Goal: Task Accomplishment & Management: Complete application form

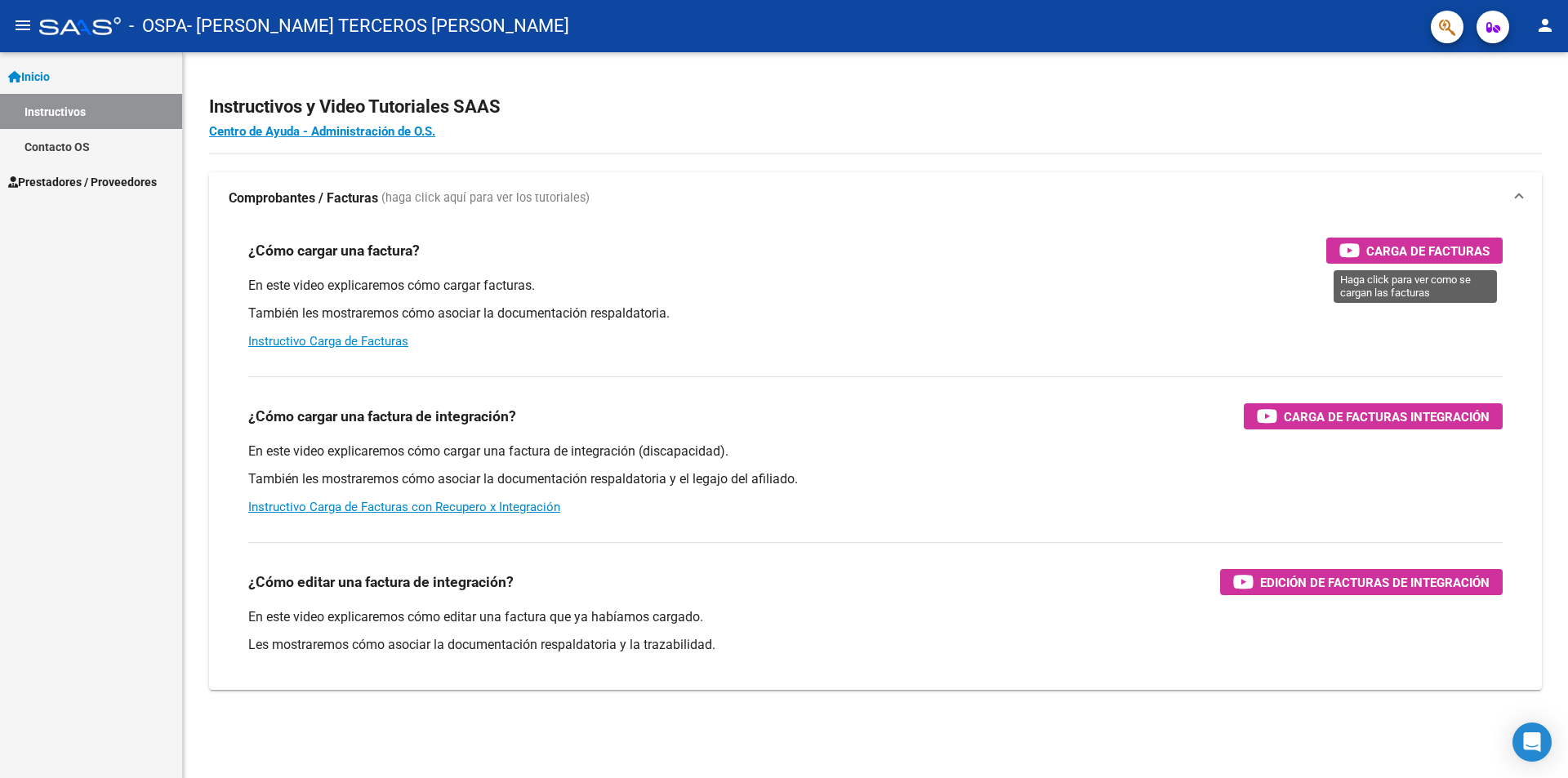
click at [1401, 250] on span "Carga de Facturas" at bounding box center [1427, 251] width 123 height 21
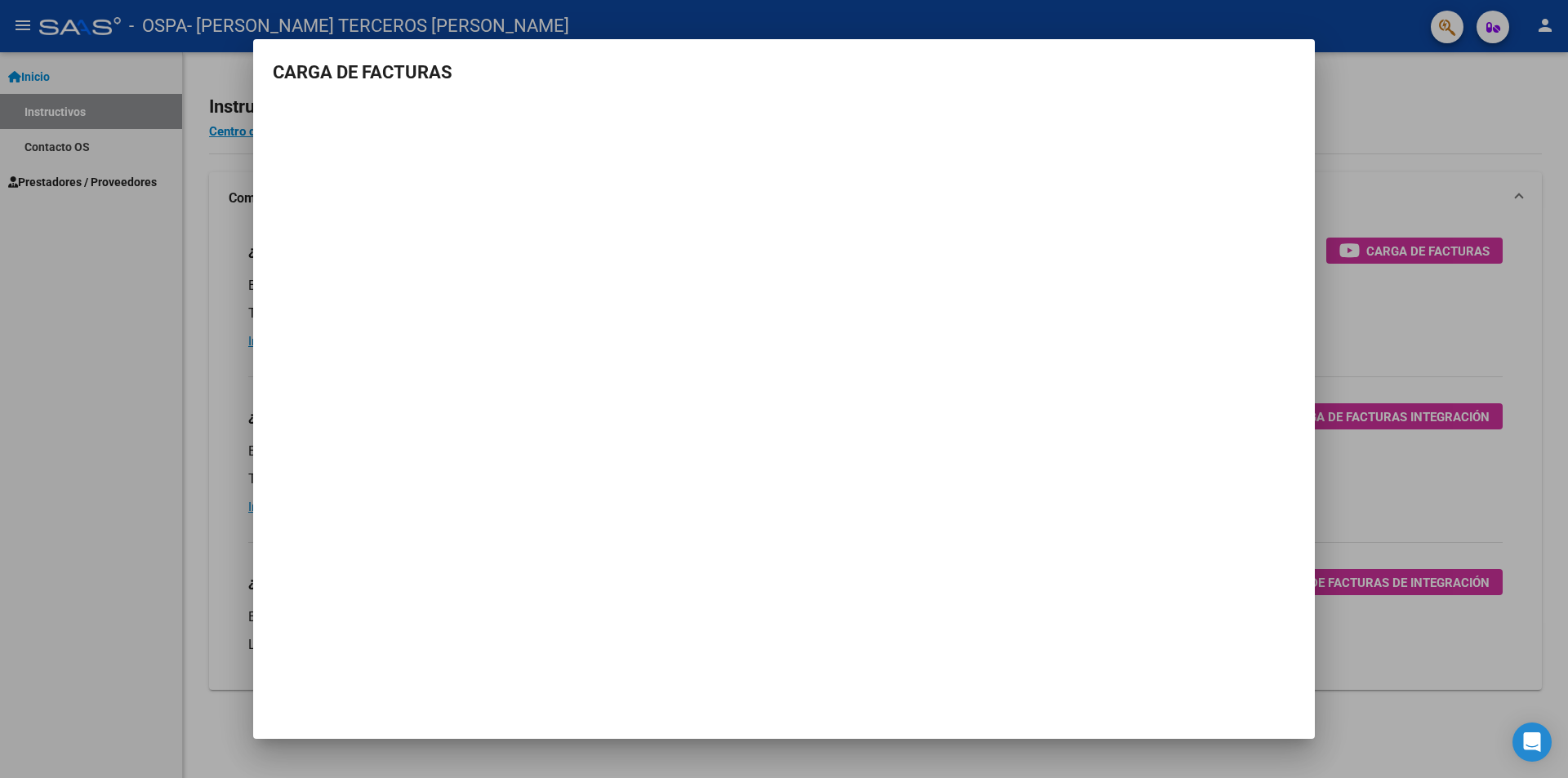
click at [67, 184] on div at bounding box center [784, 389] width 1568 height 778
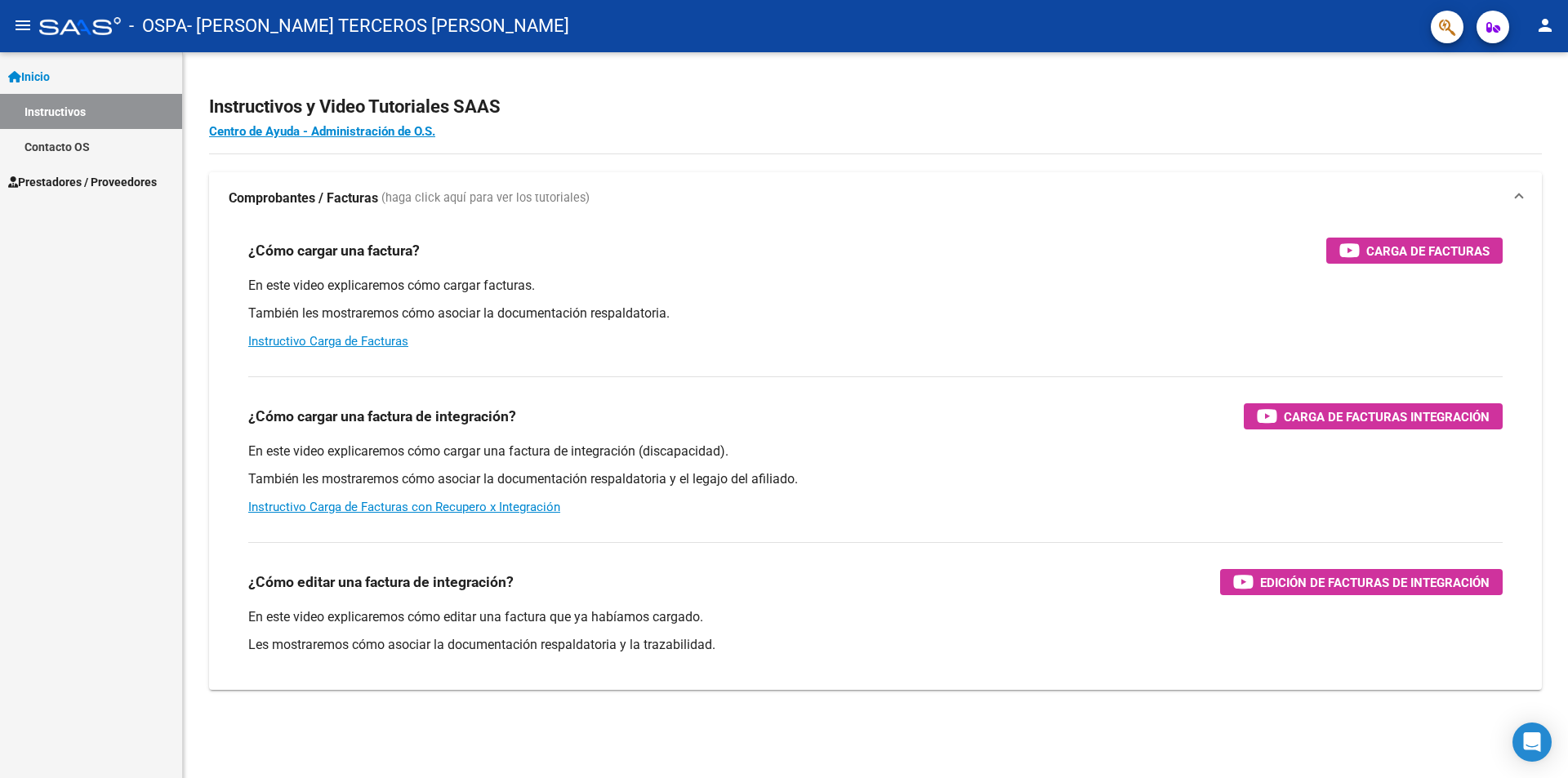
click at [350, 197] on strong "Comprobantes / Facturas" at bounding box center [303, 198] width 150 height 18
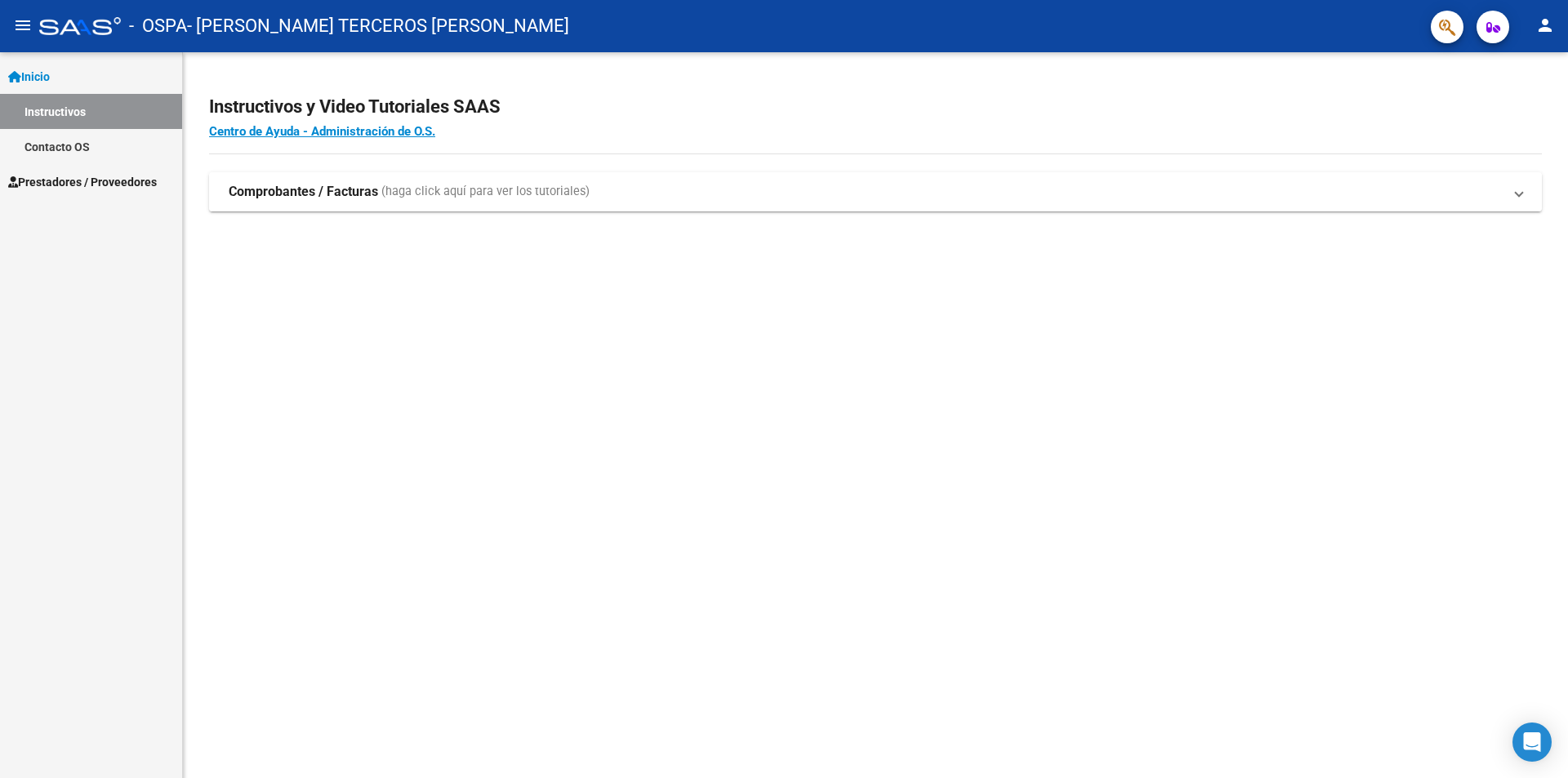
click at [350, 197] on strong "Comprobantes / Facturas" at bounding box center [303, 191] width 150 height 18
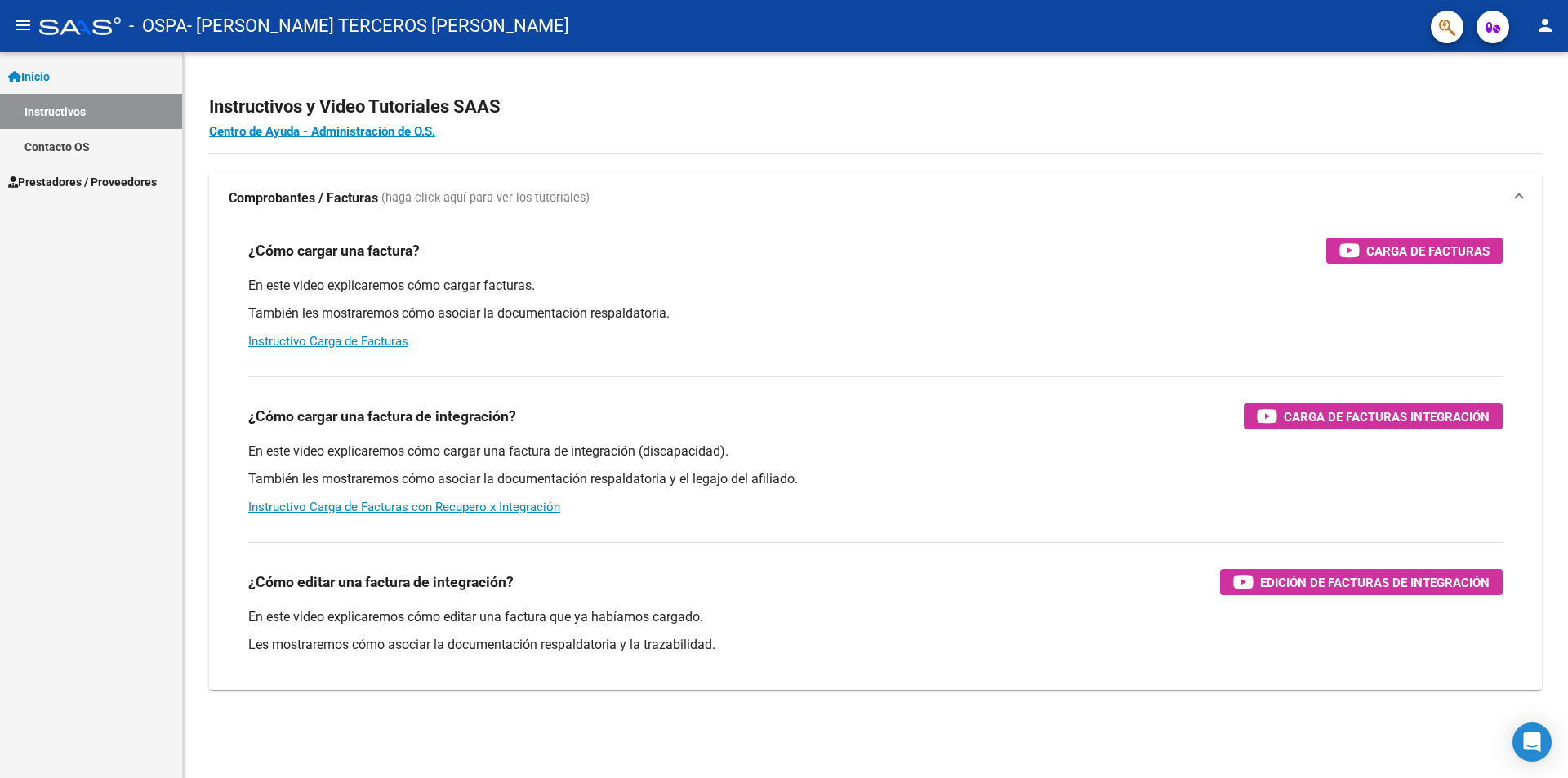
click at [67, 183] on span "Prestadores / Proveedores" at bounding box center [83, 182] width 149 height 18
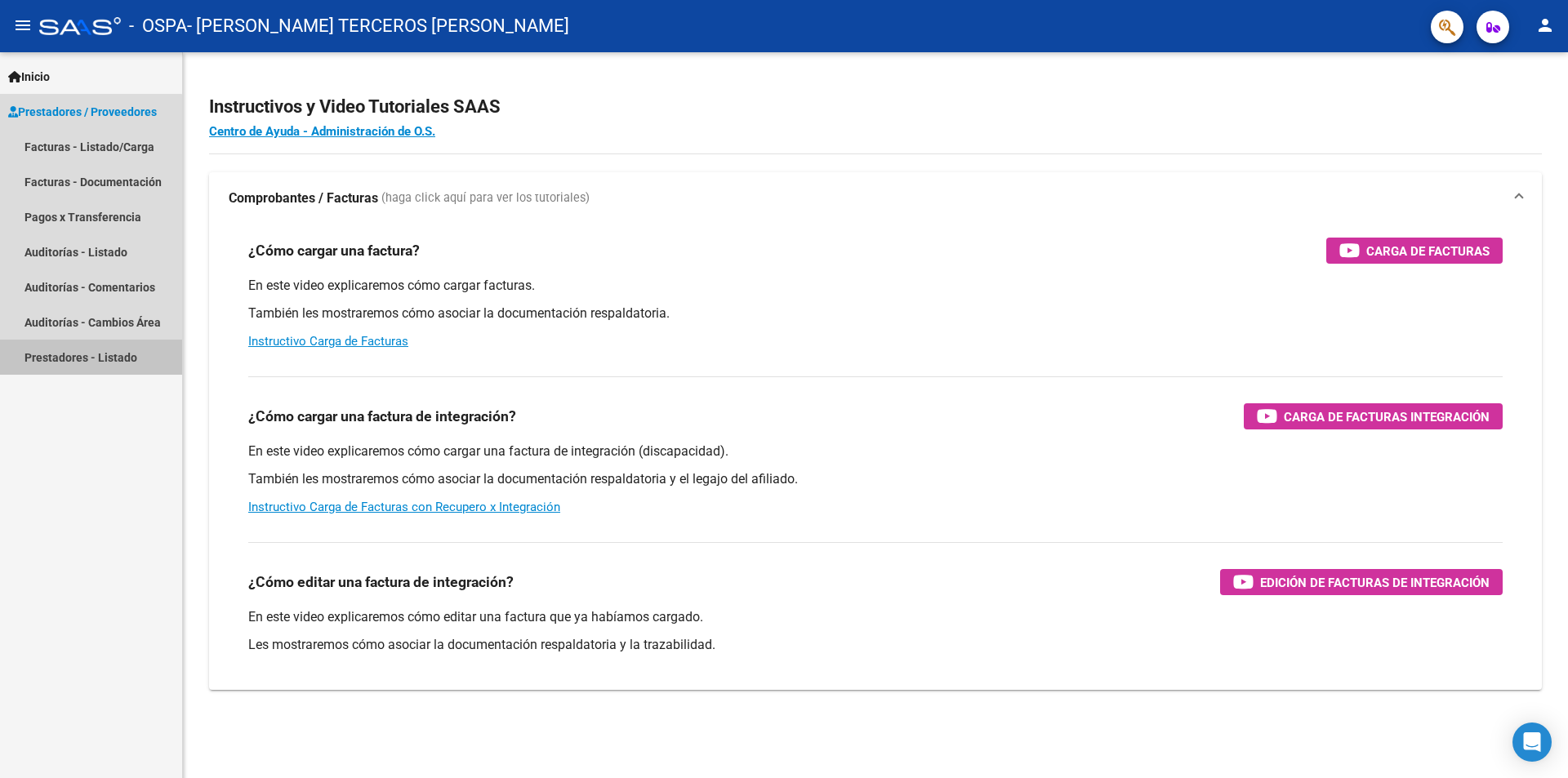
click at [89, 359] on link "Prestadores - Listado" at bounding box center [91, 357] width 182 height 35
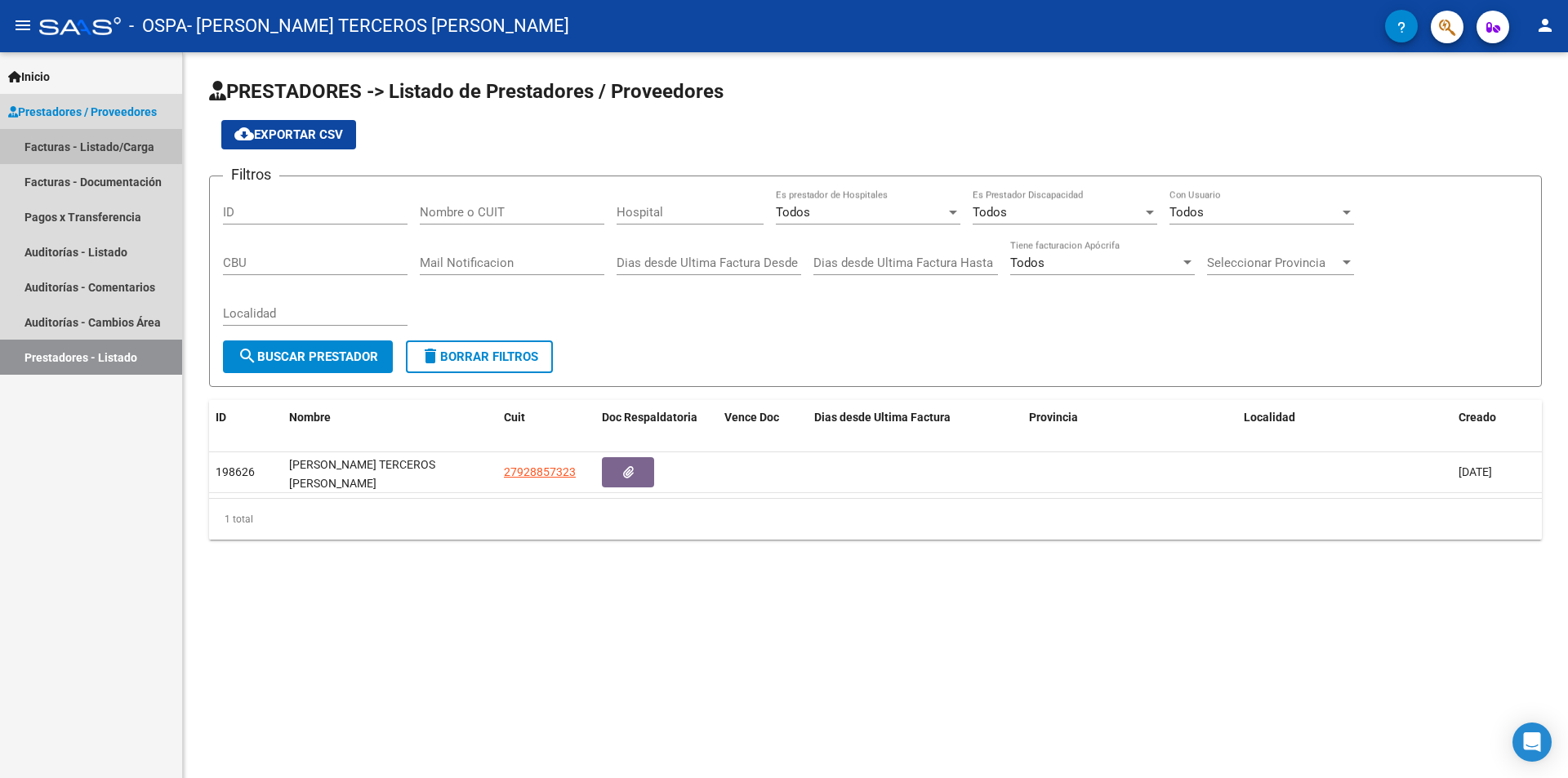
click at [51, 155] on link "Facturas - Listado/Carga" at bounding box center [91, 146] width 182 height 35
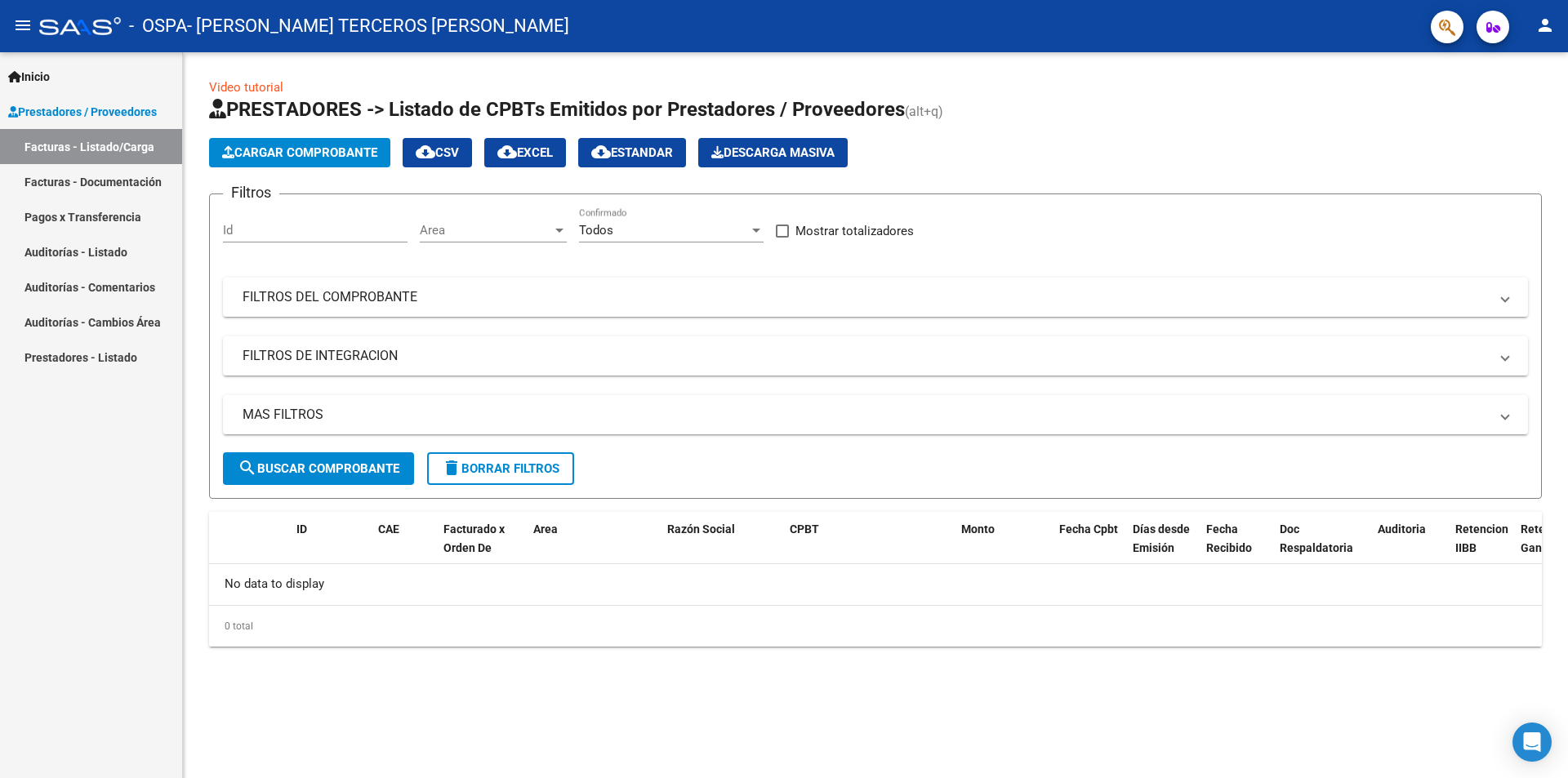
click at [561, 238] on div "Area Area" at bounding box center [493, 224] width 147 height 35
click at [534, 316] on span "Prestaciones Propias" at bounding box center [478, 315] width 117 height 15
click at [755, 232] on div at bounding box center [755, 230] width 8 height 4
click at [755, 232] on span "Todos" at bounding box center [671, 230] width 184 height 37
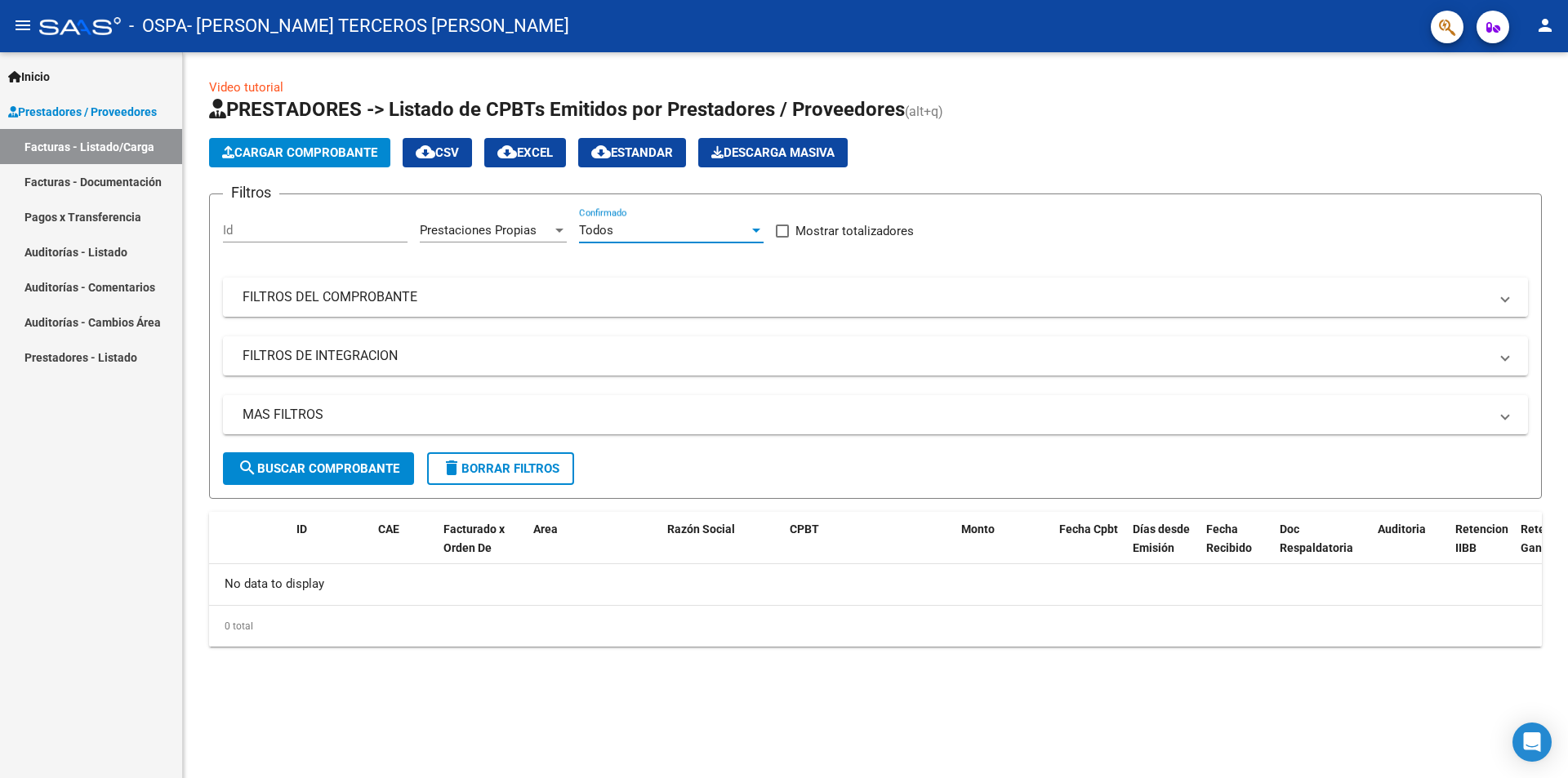
click at [1516, 300] on mat-expansion-panel-header "FILTROS DEL COMPROBANTE" at bounding box center [875, 297] width 1305 height 40
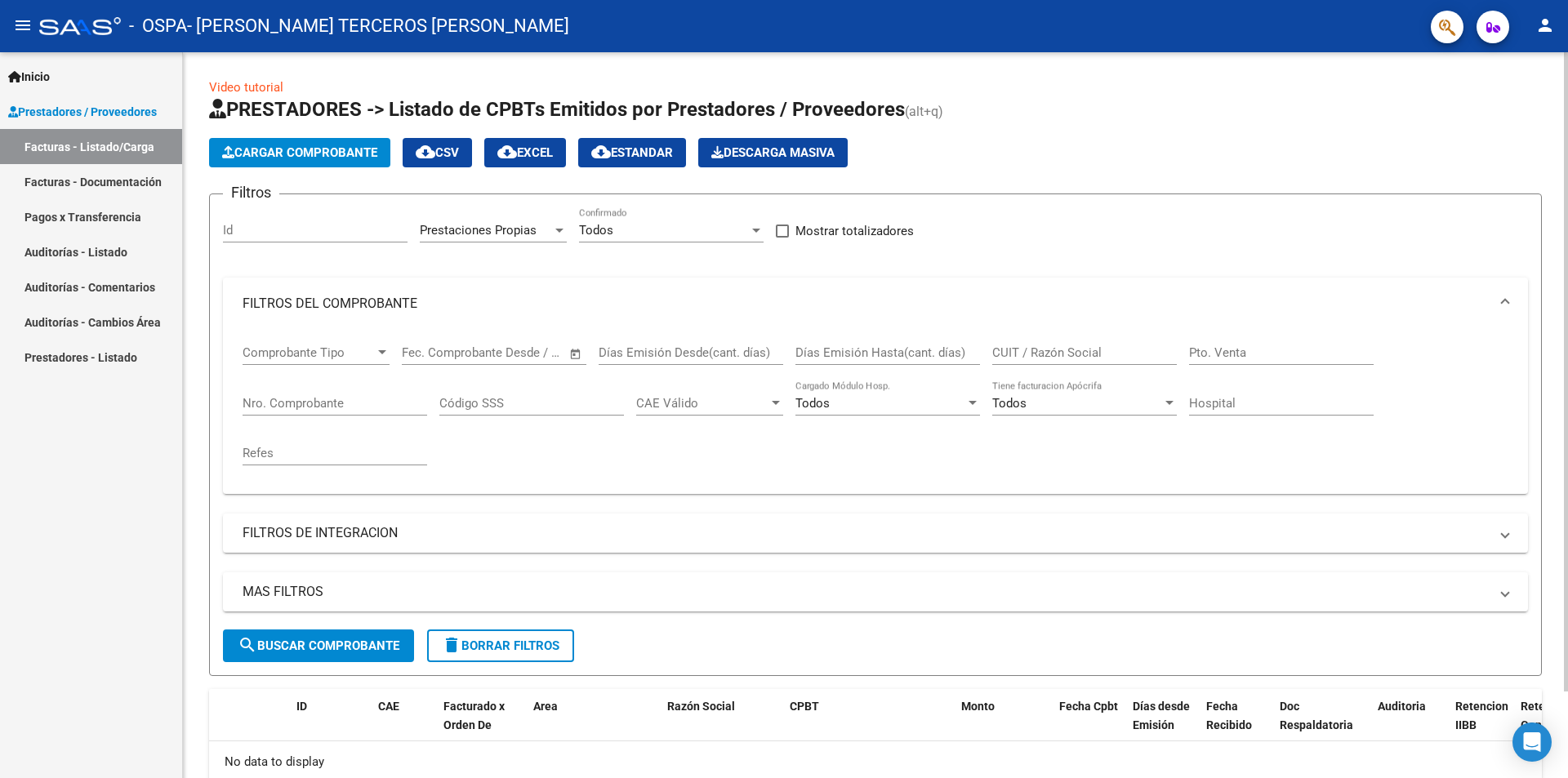
click at [552, 240] on div "Prestaciones Propias Area" at bounding box center [493, 224] width 147 height 35
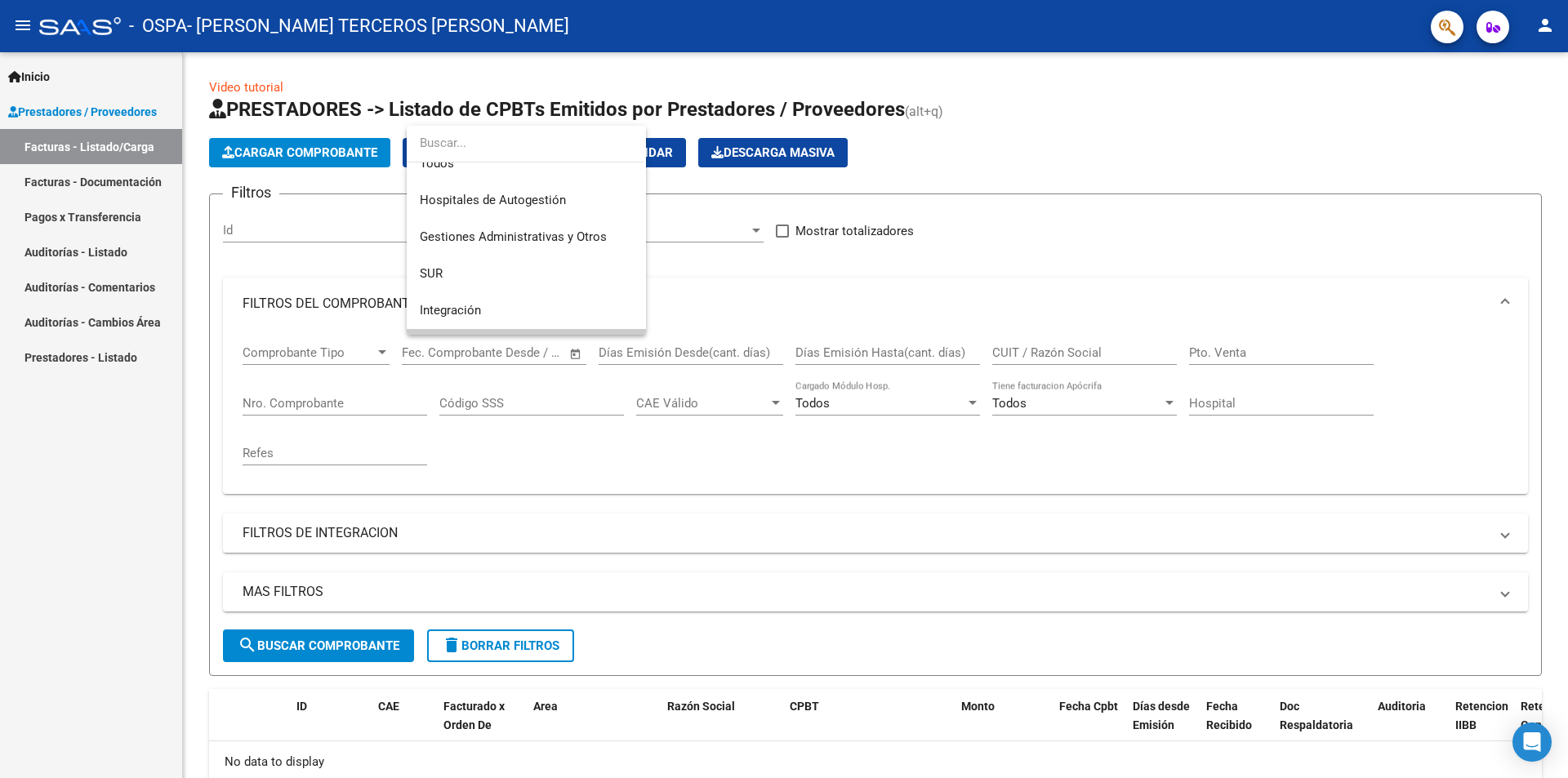
scroll to position [0, 0]
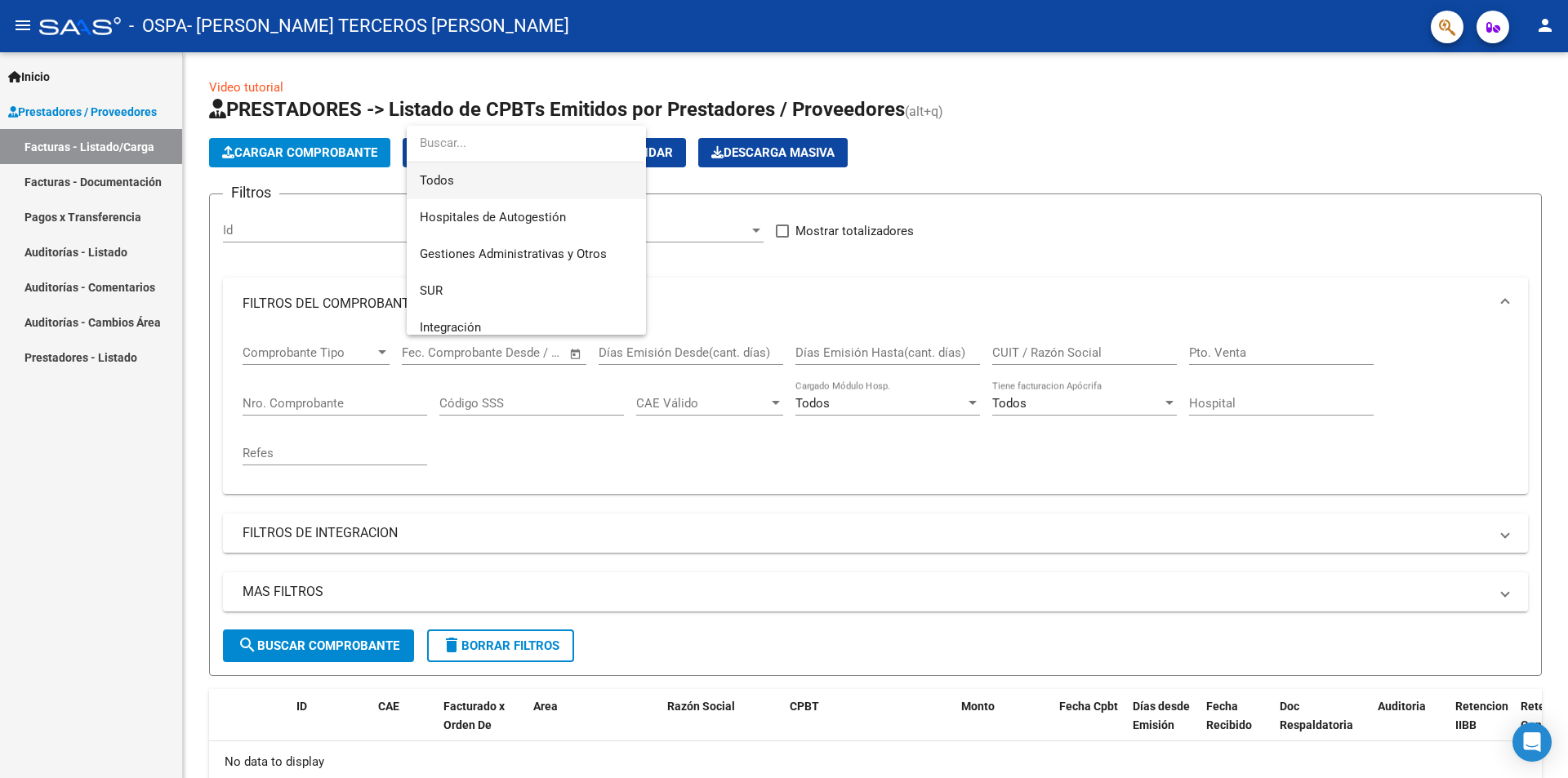
click at [473, 180] on span "Todos" at bounding box center [526, 181] width 214 height 37
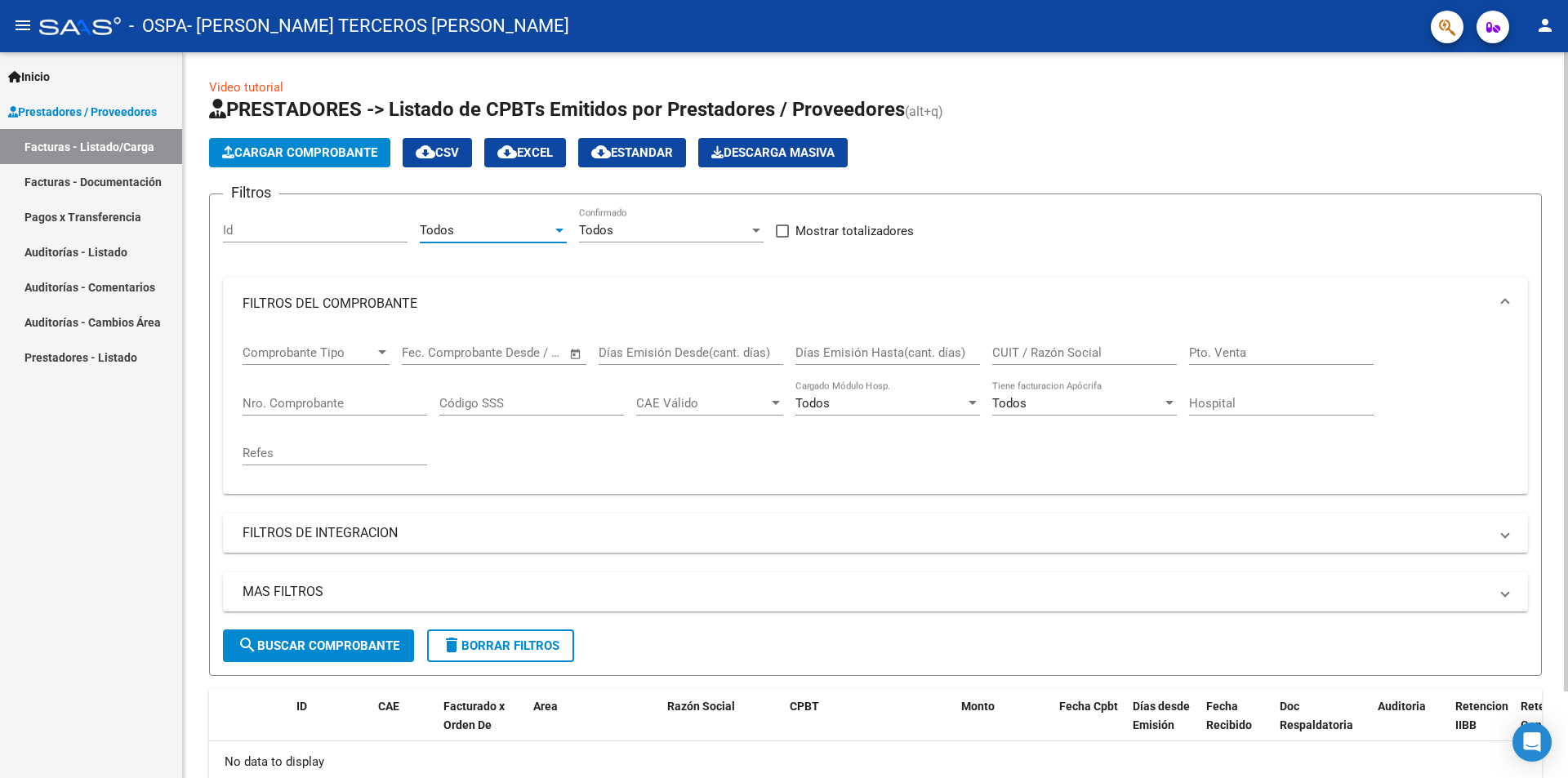
click at [381, 355] on div at bounding box center [382, 352] width 8 height 4
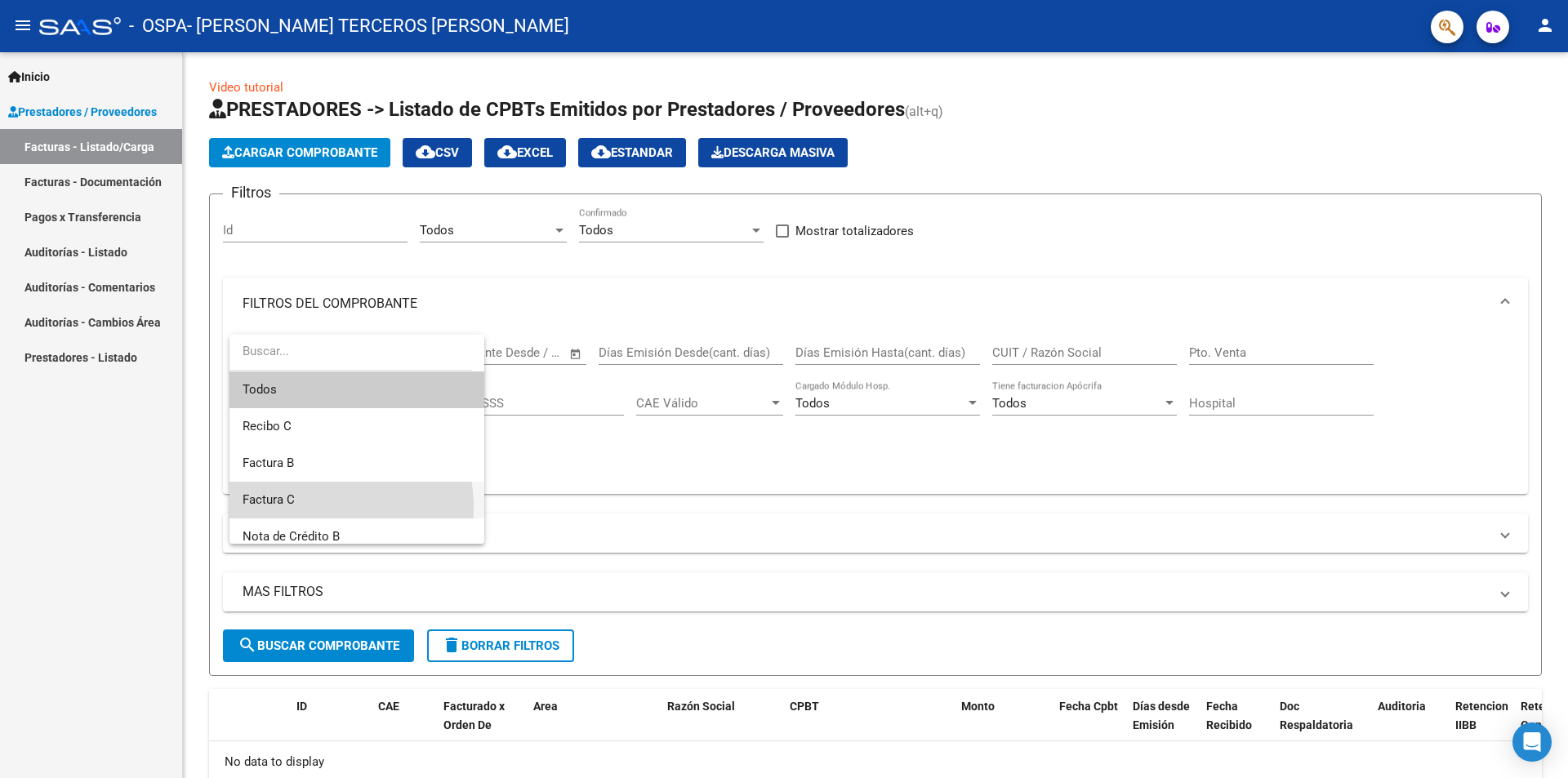
click at [284, 509] on span "Factura C" at bounding box center [356, 500] width 229 height 37
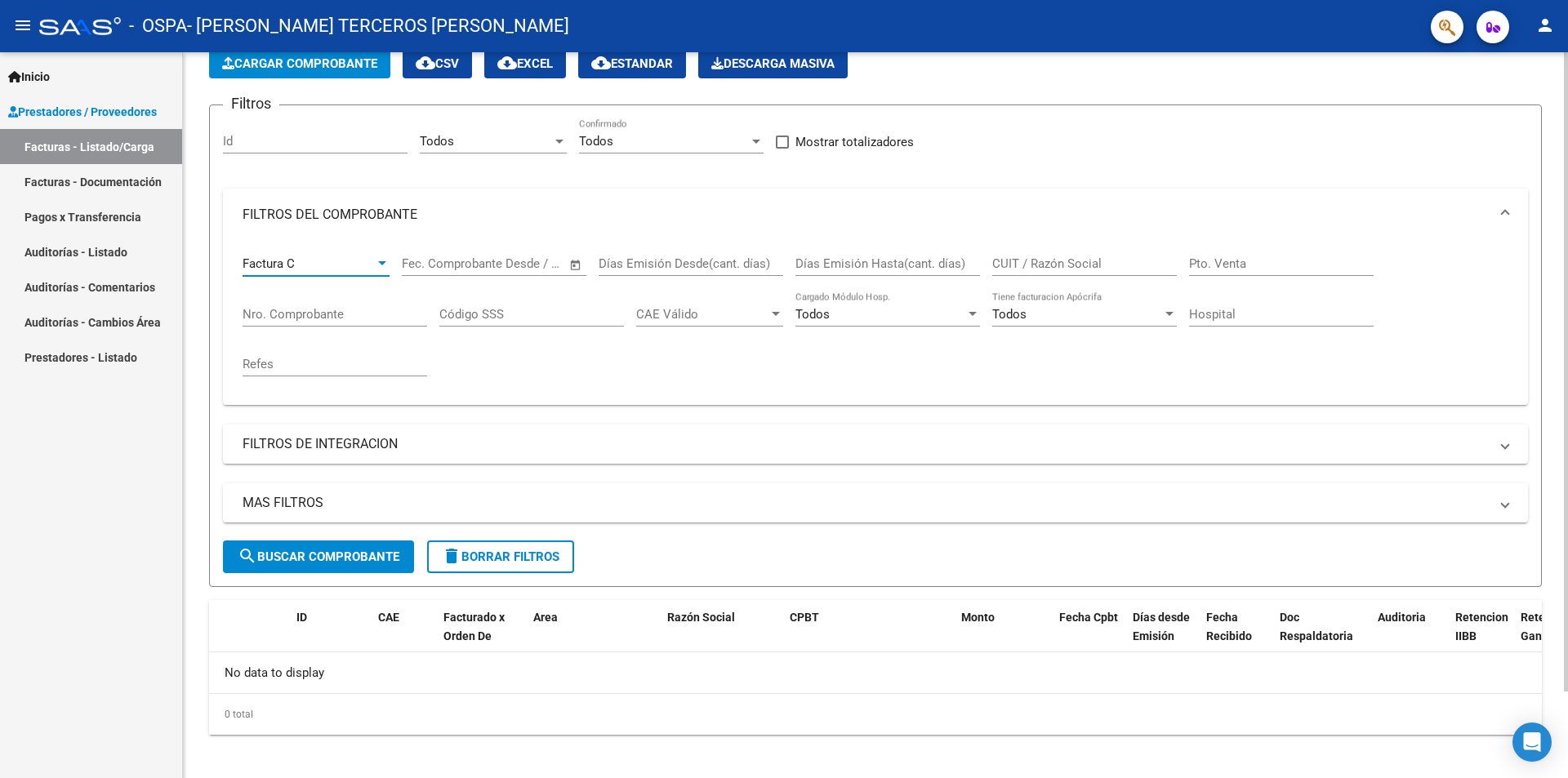
scroll to position [98, 0]
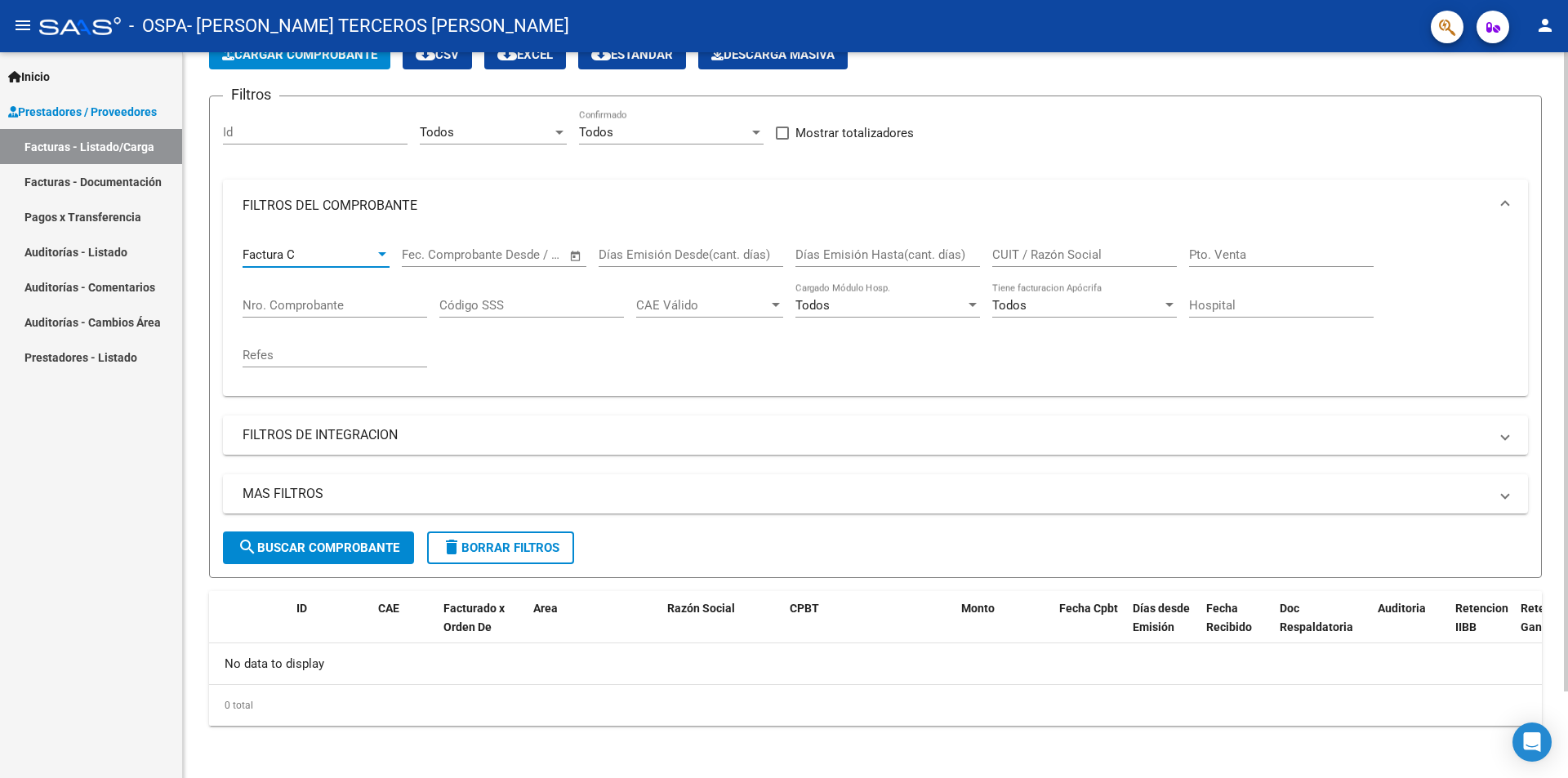
click at [1567, 455] on div at bounding box center [1565, 459] width 4 height 640
click at [1567, 536] on div at bounding box center [1565, 459] width 4 height 640
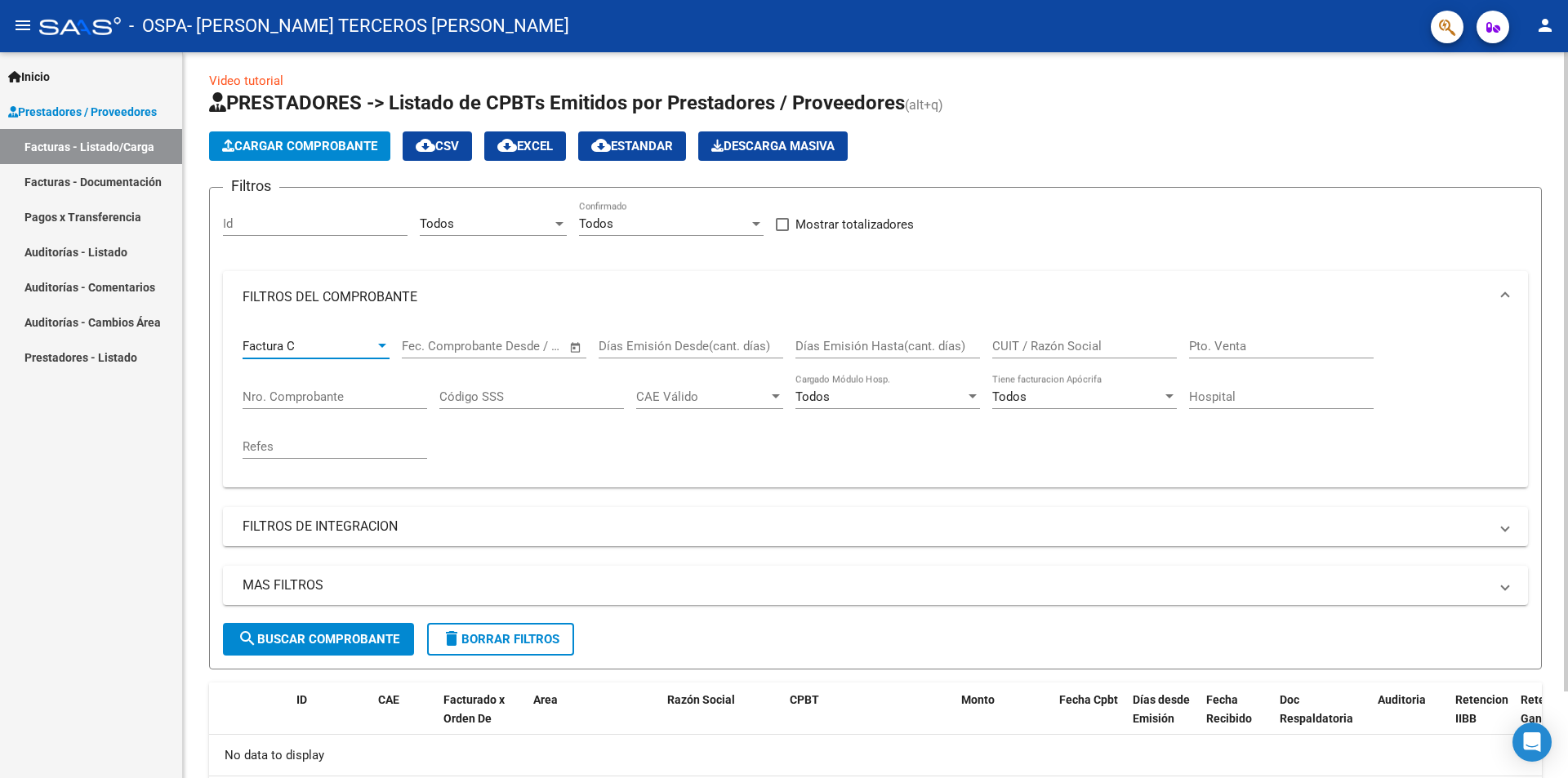
scroll to position [0, 0]
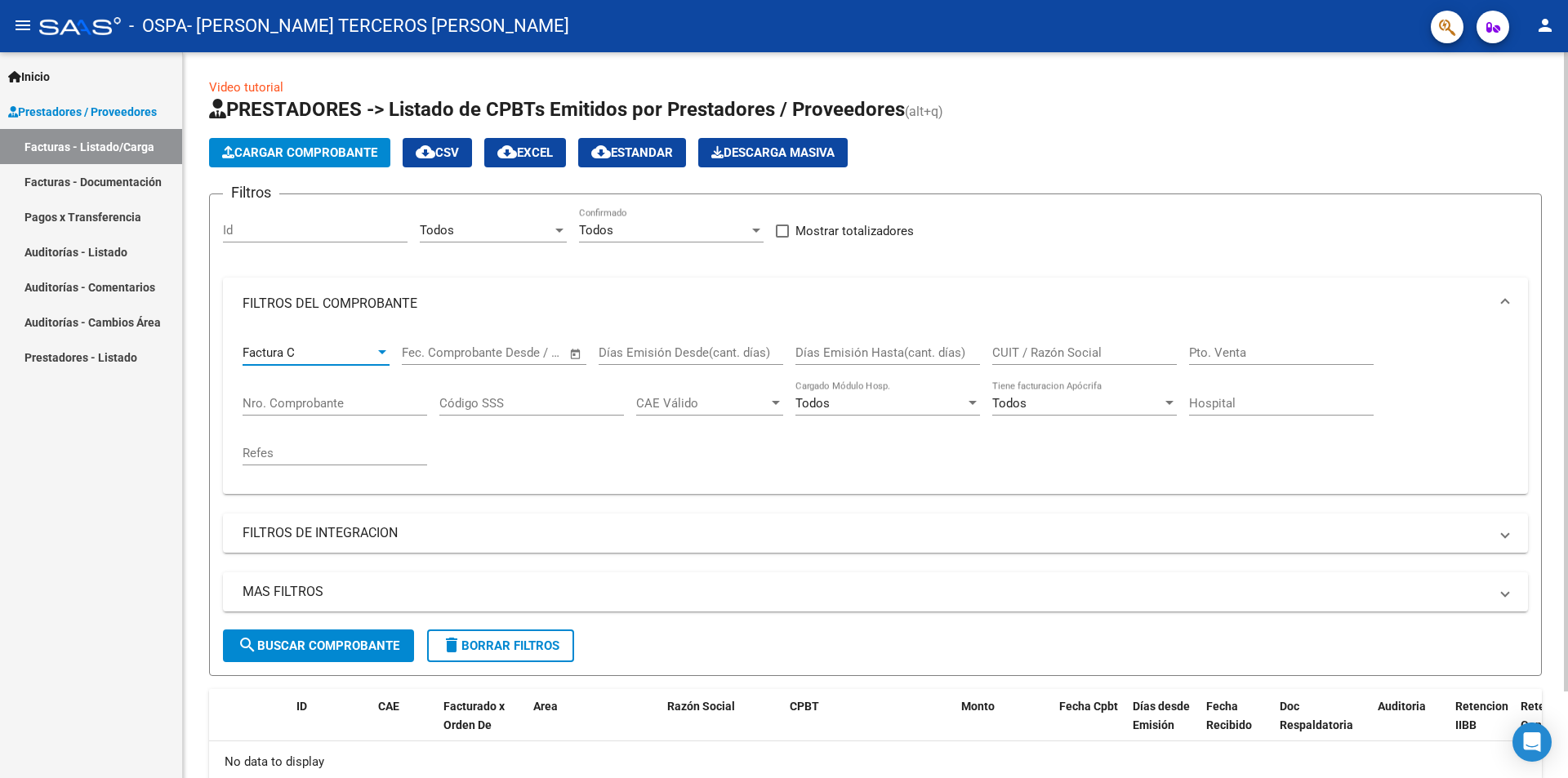
click at [1567, 390] on div at bounding box center [1565, 373] width 4 height 640
click at [388, 352] on div at bounding box center [382, 353] width 15 height 13
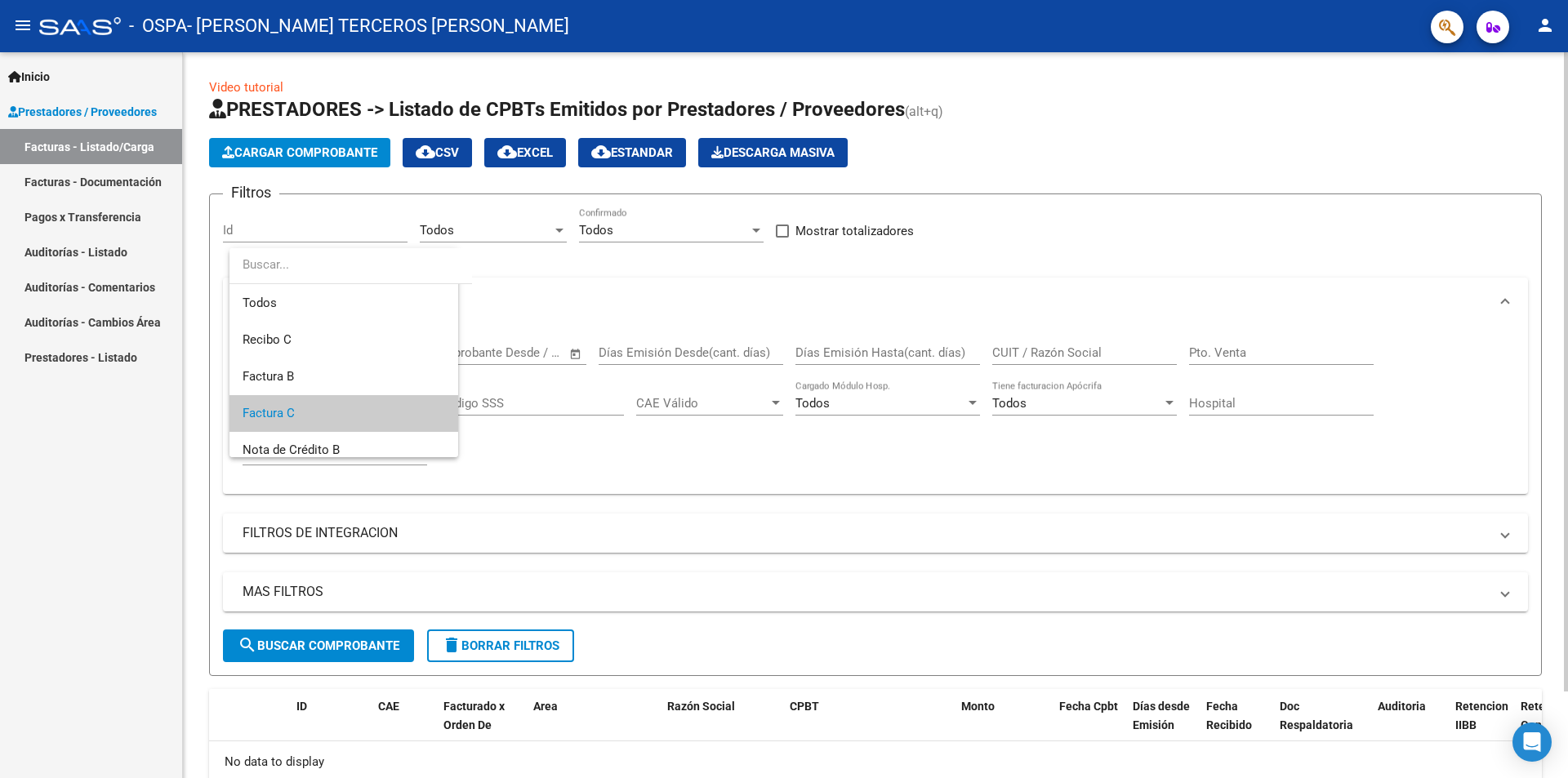
scroll to position [61, 0]
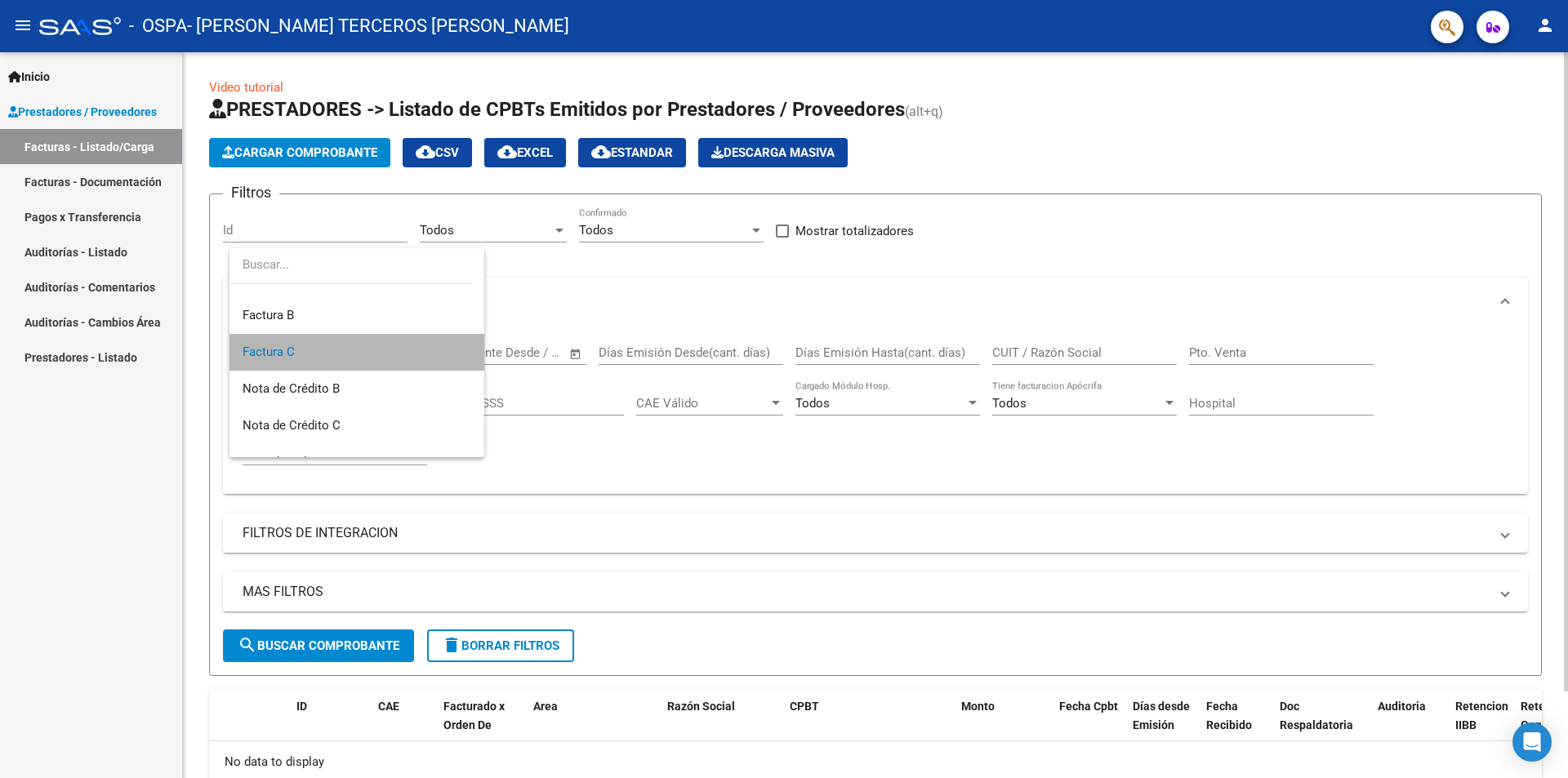
click at [388, 352] on span "Factura C" at bounding box center [356, 352] width 229 height 37
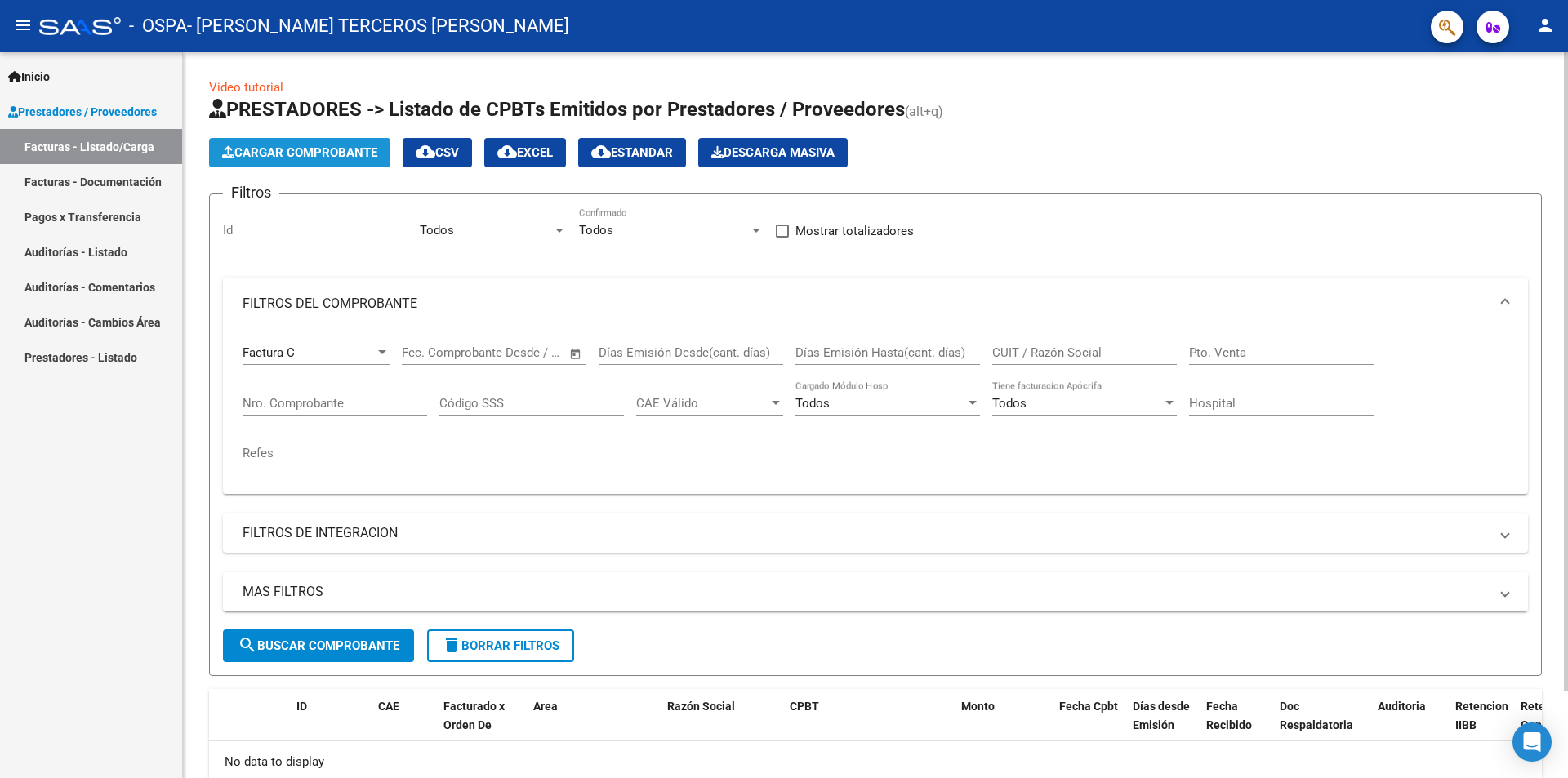
click at [335, 156] on span "Cargar Comprobante" at bounding box center [299, 153] width 155 height 15
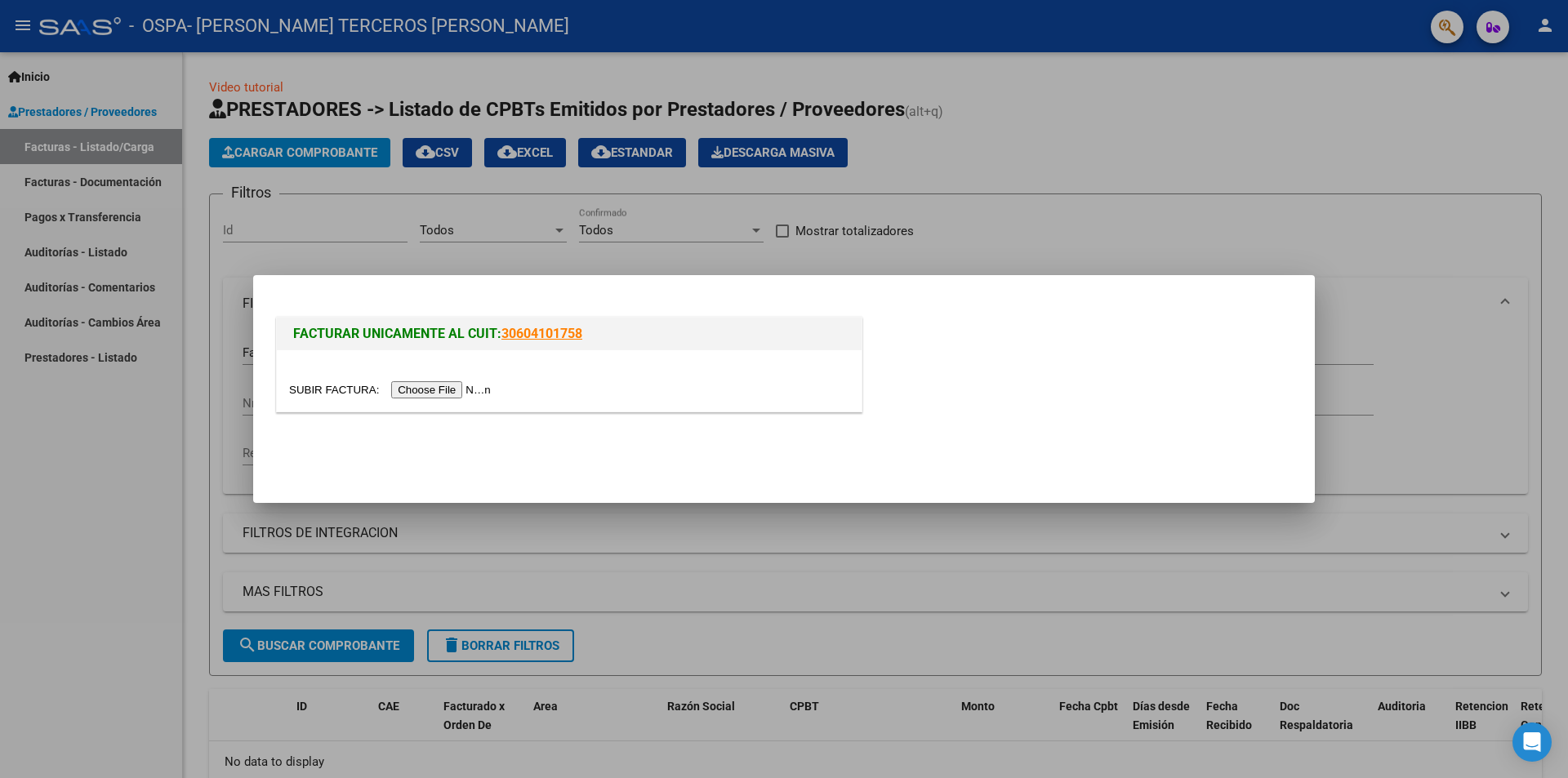
click at [480, 392] on input "file" at bounding box center [392, 389] width 207 height 17
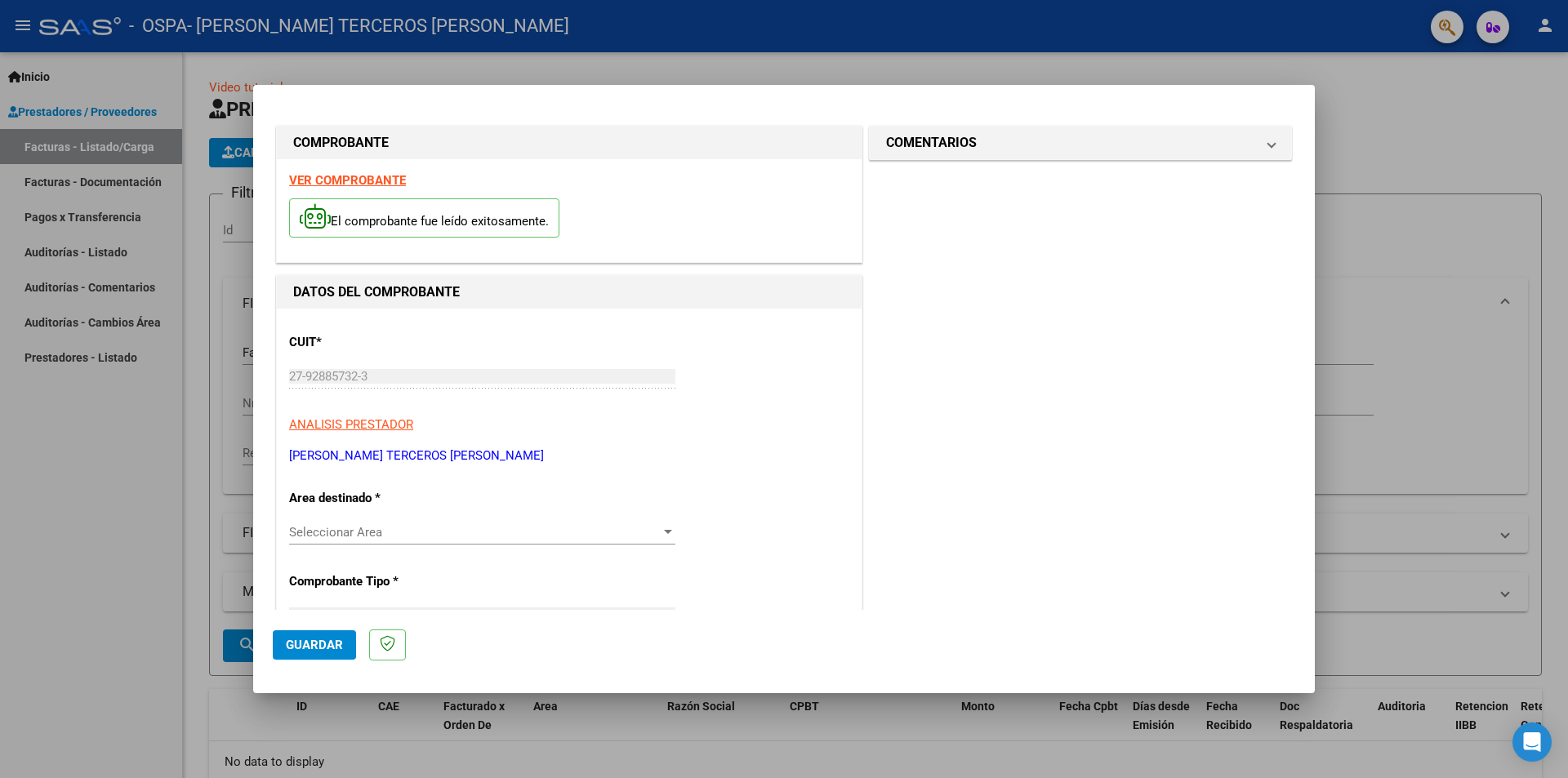
click at [665, 533] on div at bounding box center [668, 532] width 8 height 4
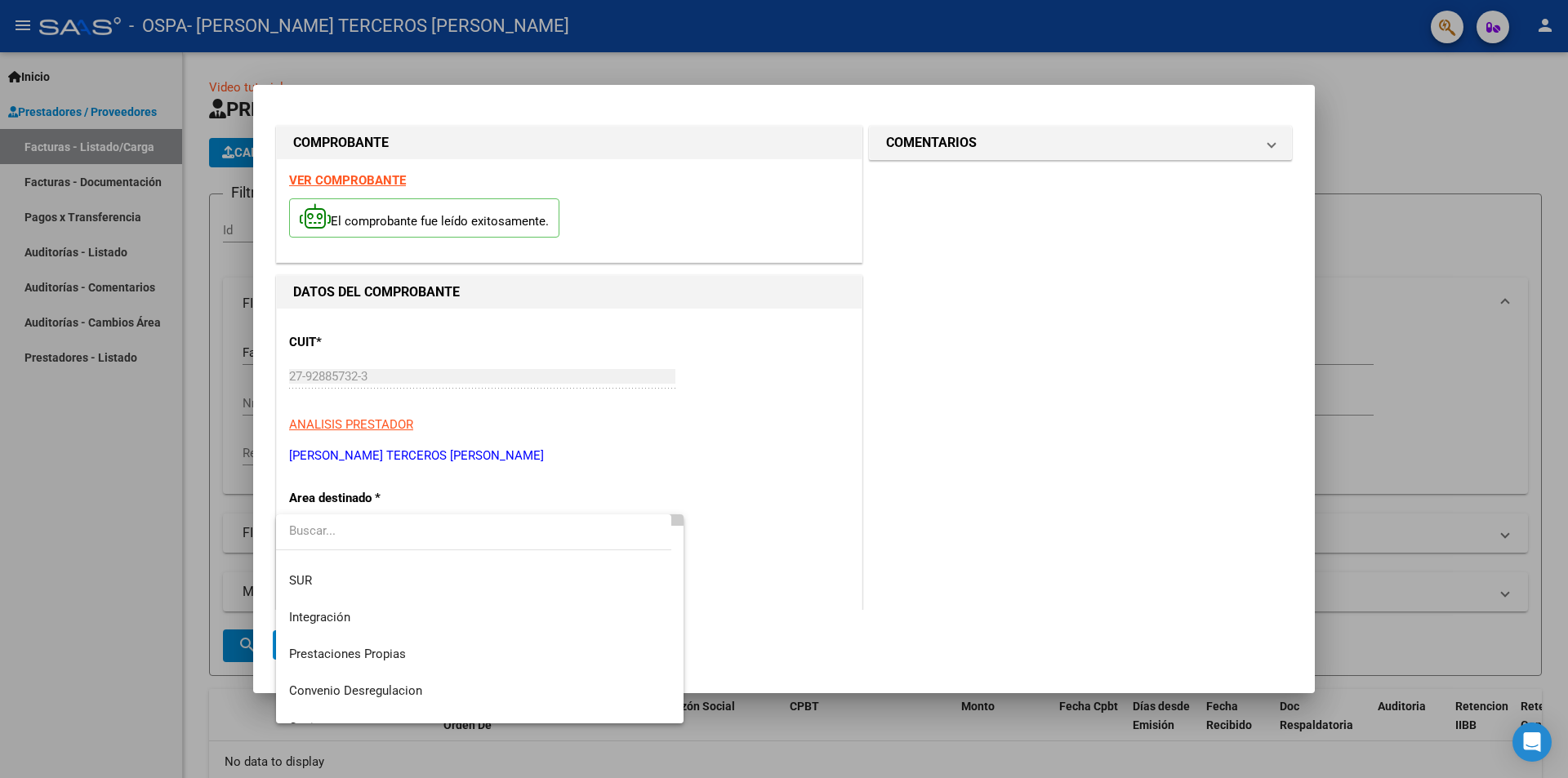
scroll to position [67, 0]
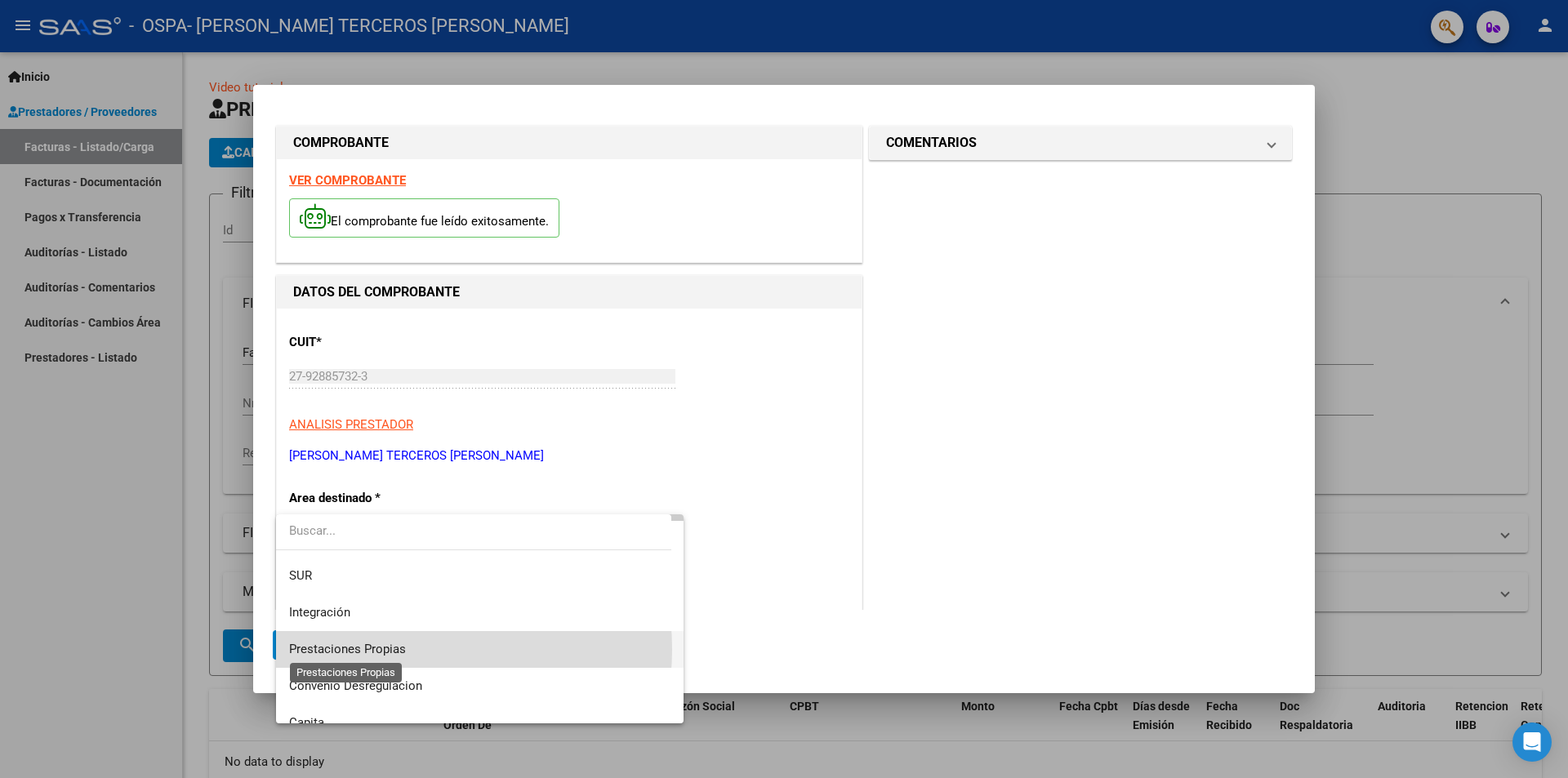
click at [395, 649] on span "Prestaciones Propias" at bounding box center [347, 649] width 117 height 15
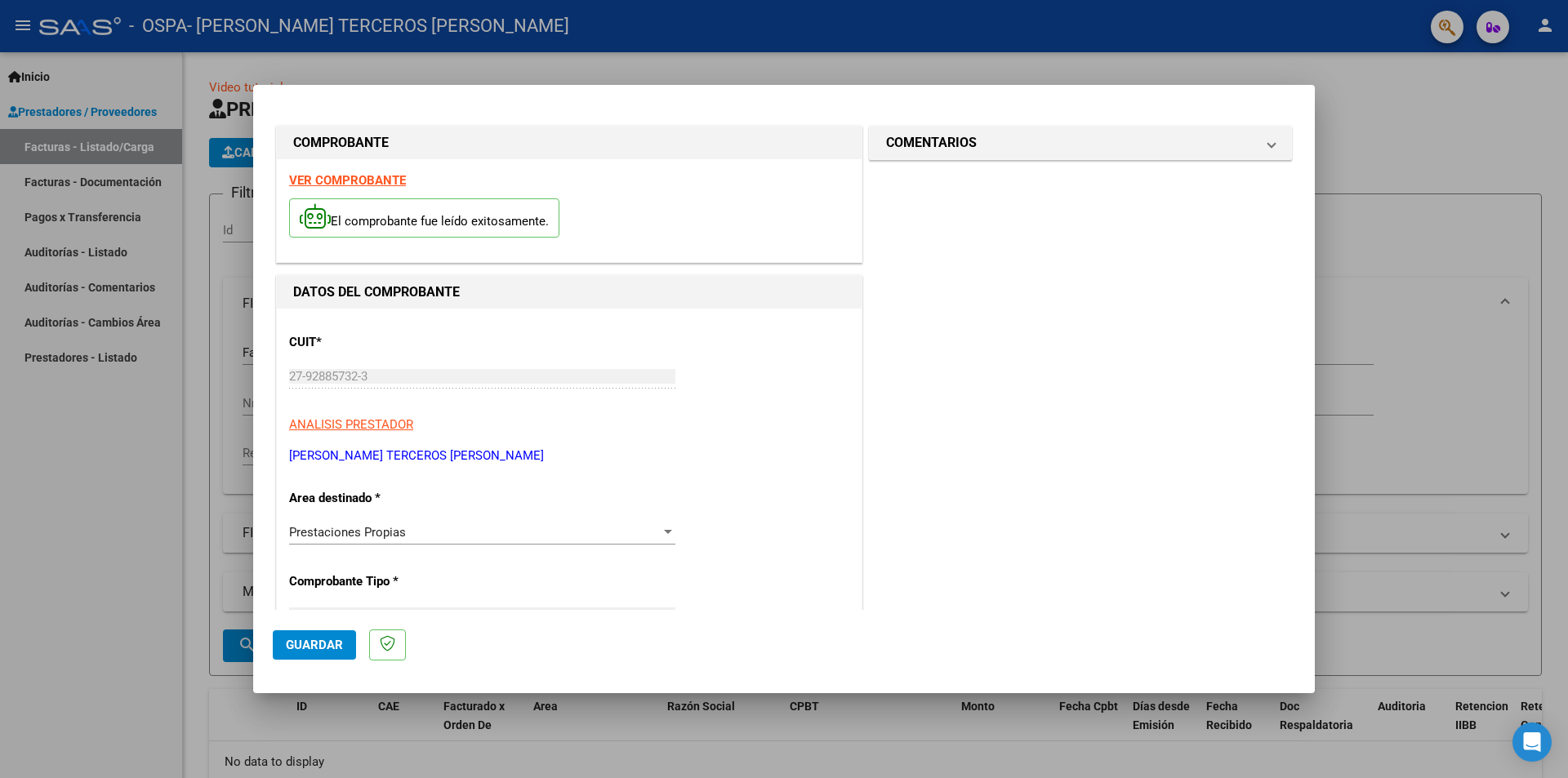
click at [392, 574] on p "Comprobante Tipo *" at bounding box center [372, 581] width 168 height 19
click at [634, 603] on div "Factura C Seleccionar Tipo" at bounding box center [482, 615] width 387 height 24
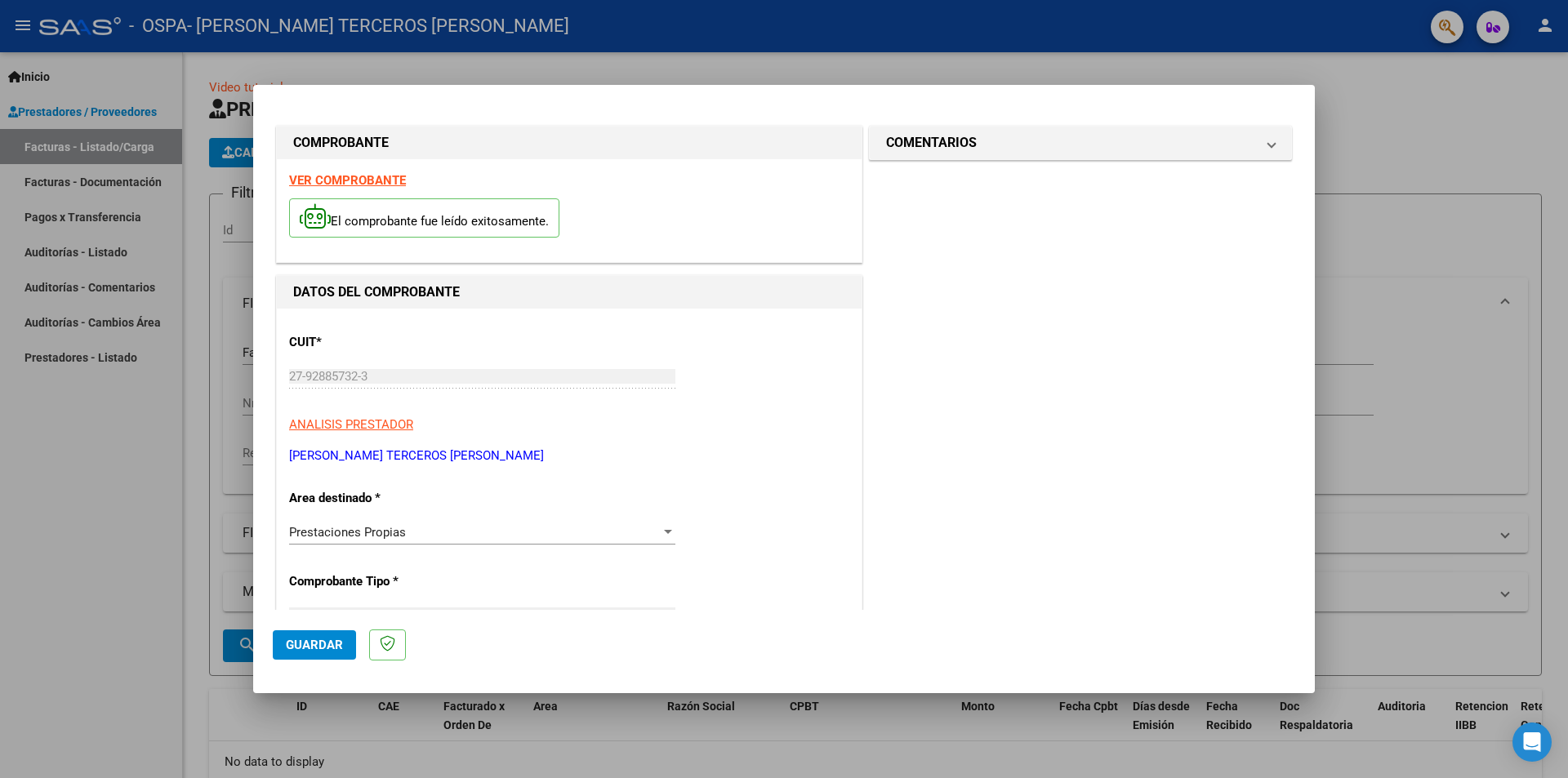
scroll to position [12, 0]
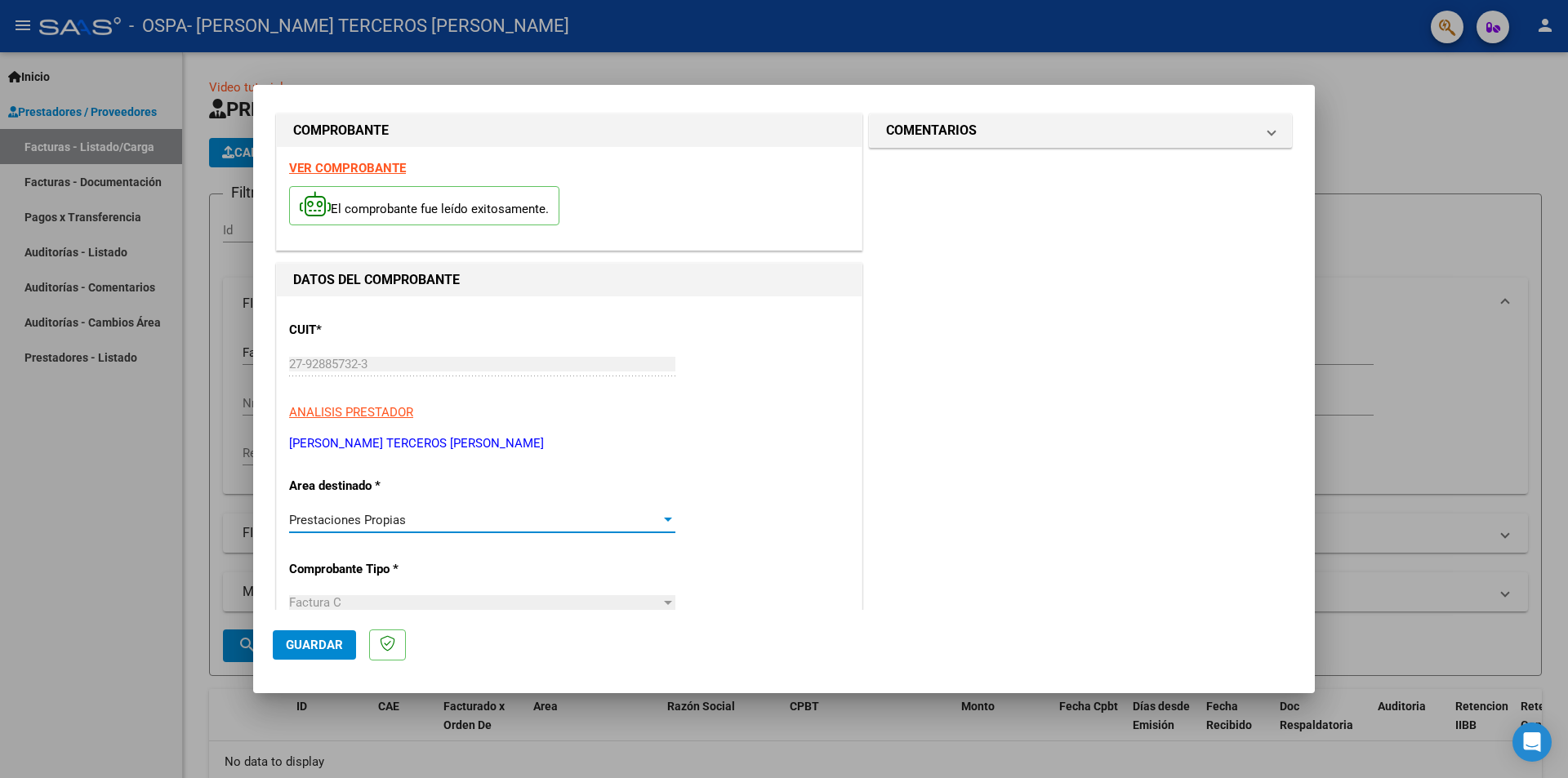
click at [664, 518] on div at bounding box center [668, 519] width 8 height 4
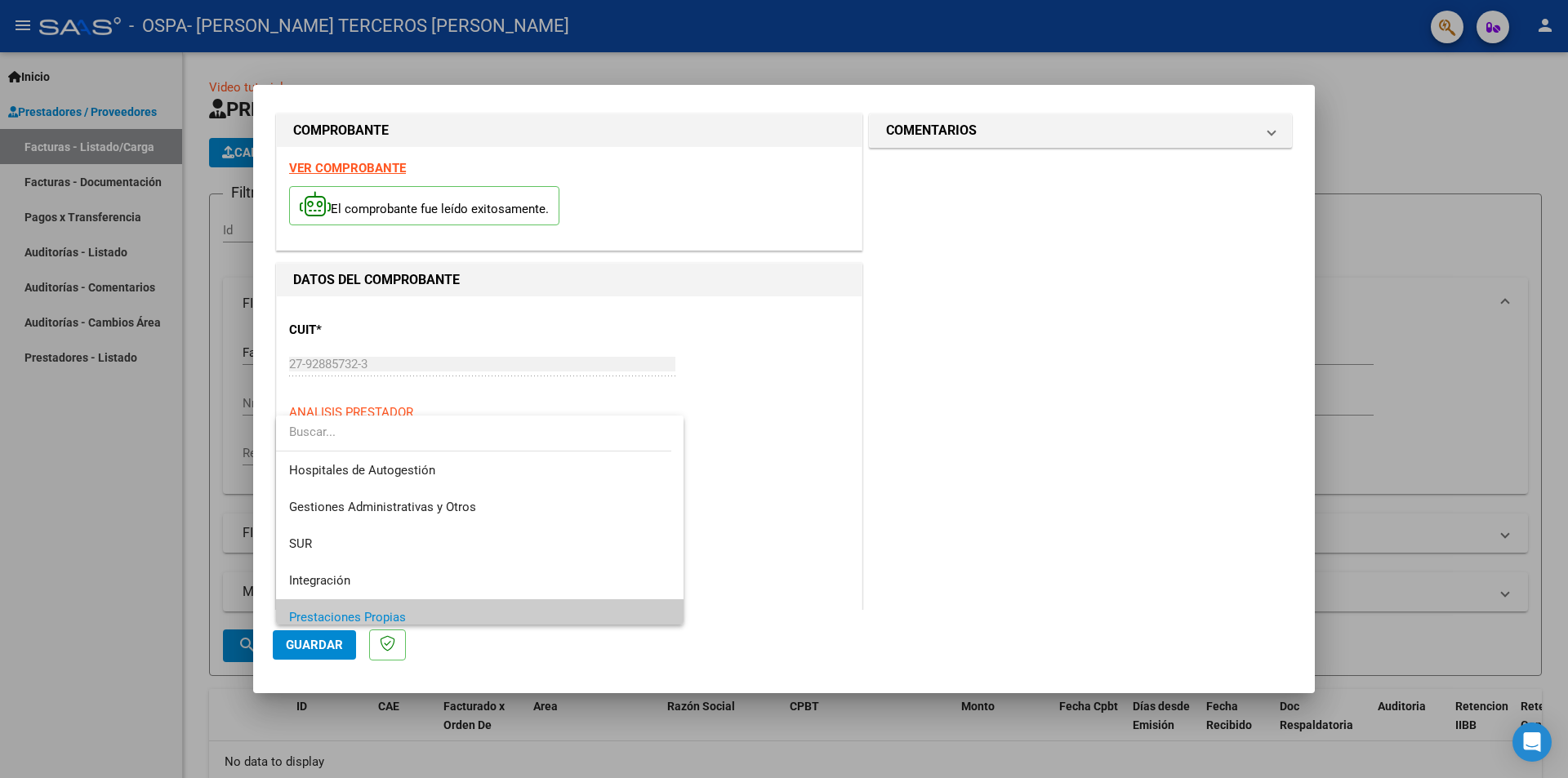
scroll to position [98, 0]
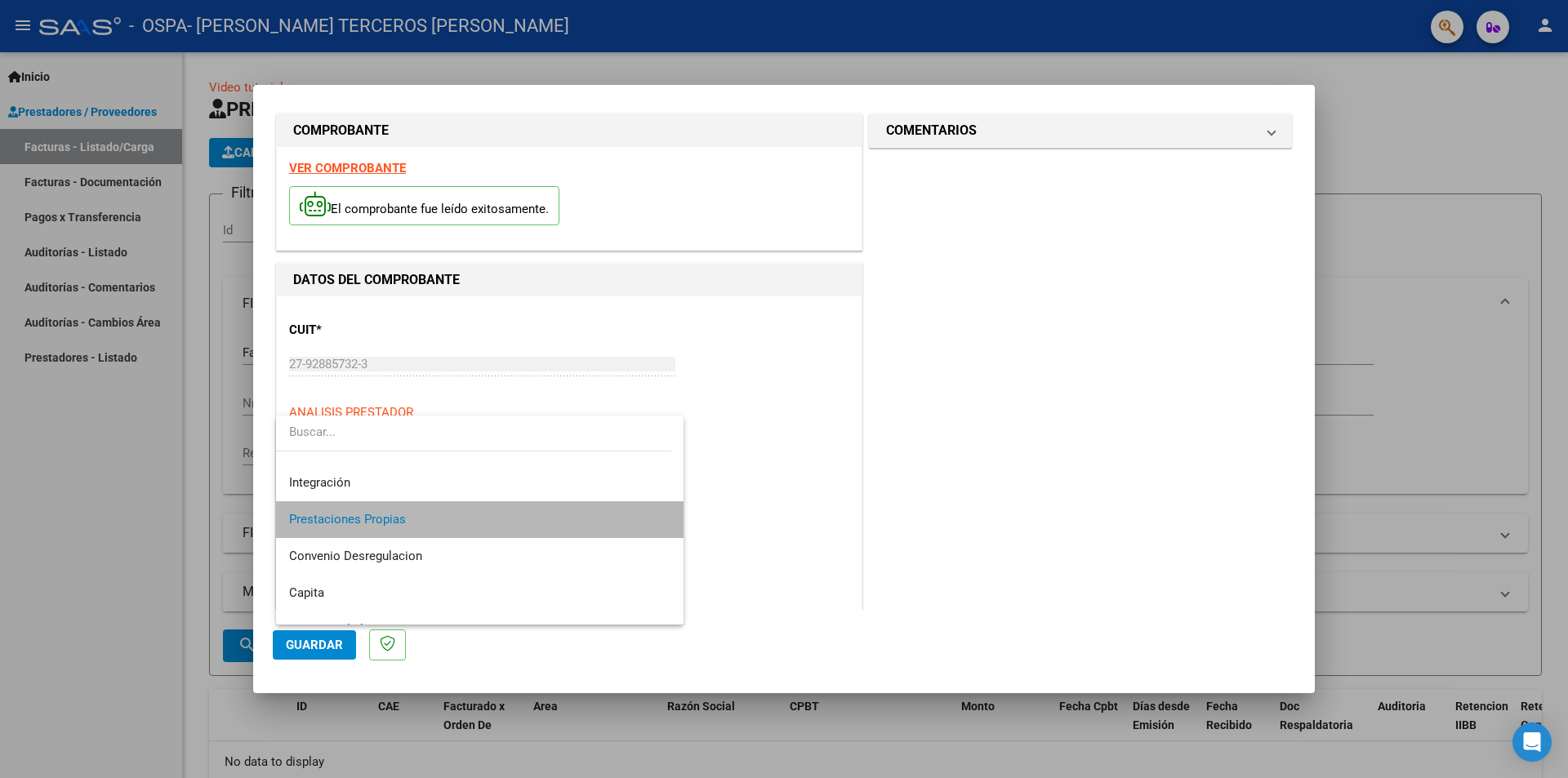
click at [662, 518] on mat-option "Prestaciones Propias" at bounding box center [479, 519] width 407 height 37
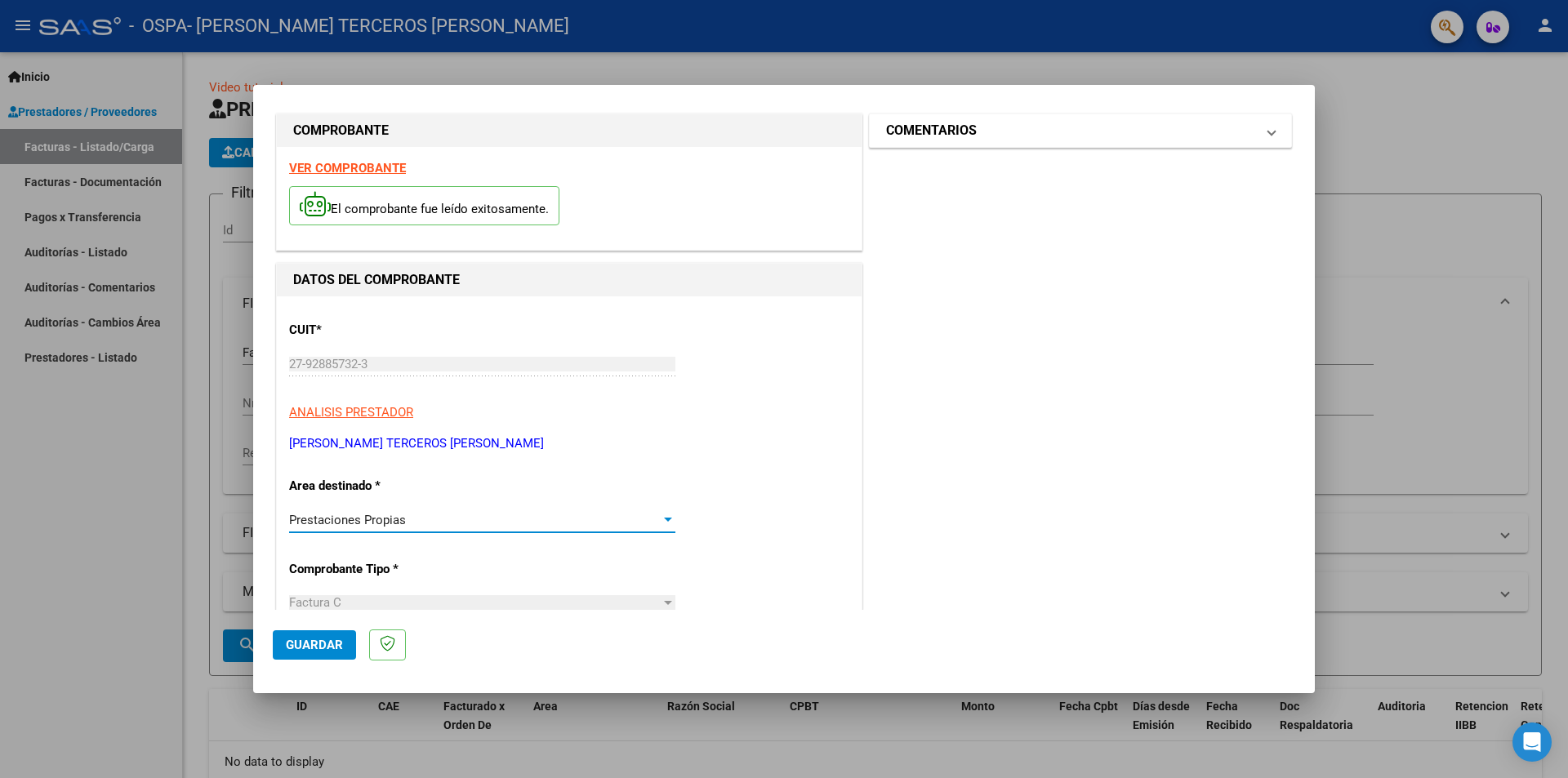
click at [1264, 134] on mat-expansion-panel-header "COMENTARIOS" at bounding box center [1080, 131] width 421 height 33
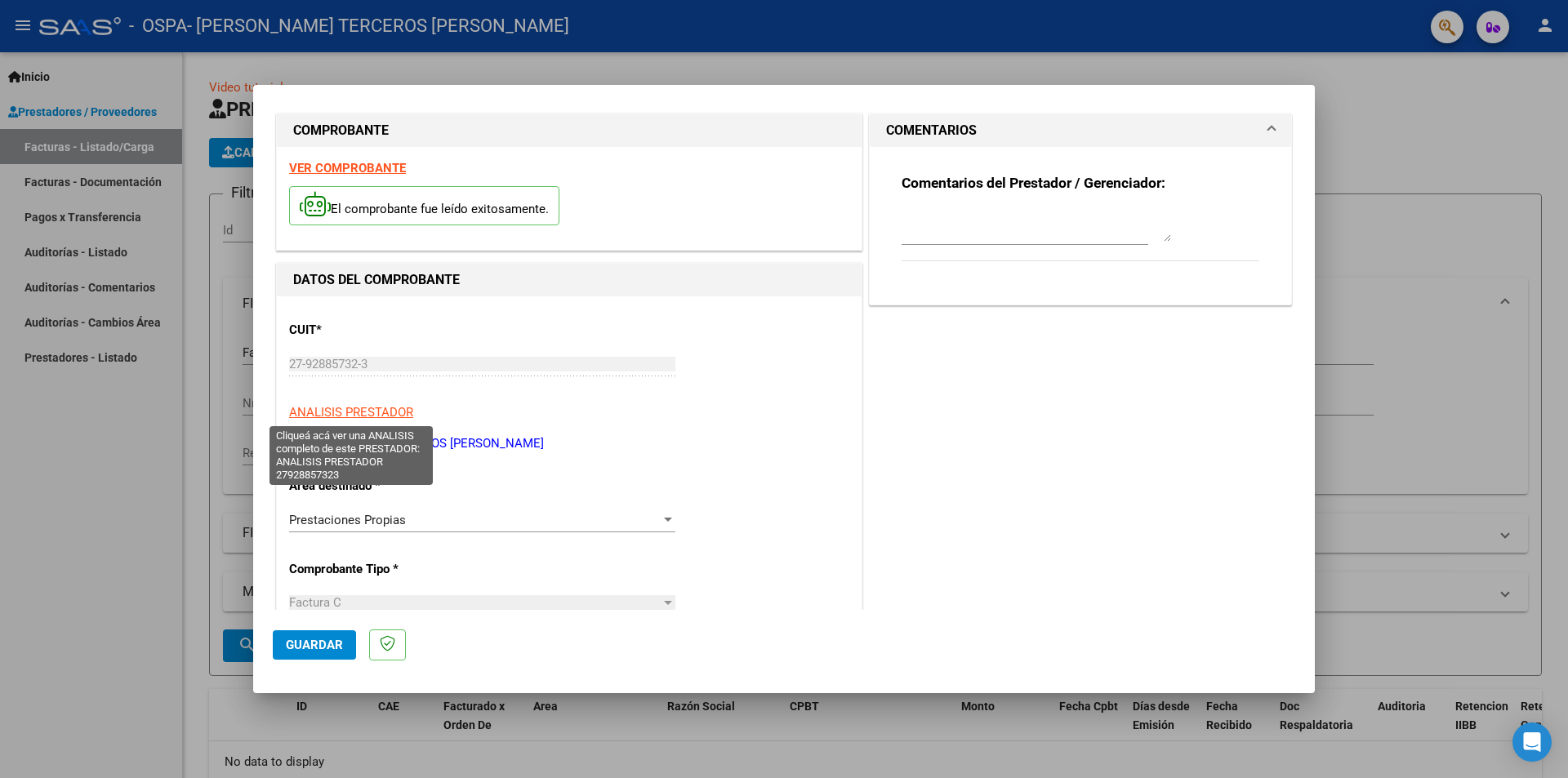
click at [371, 415] on span "ANALISIS PRESTADOR" at bounding box center [351, 413] width 124 height 15
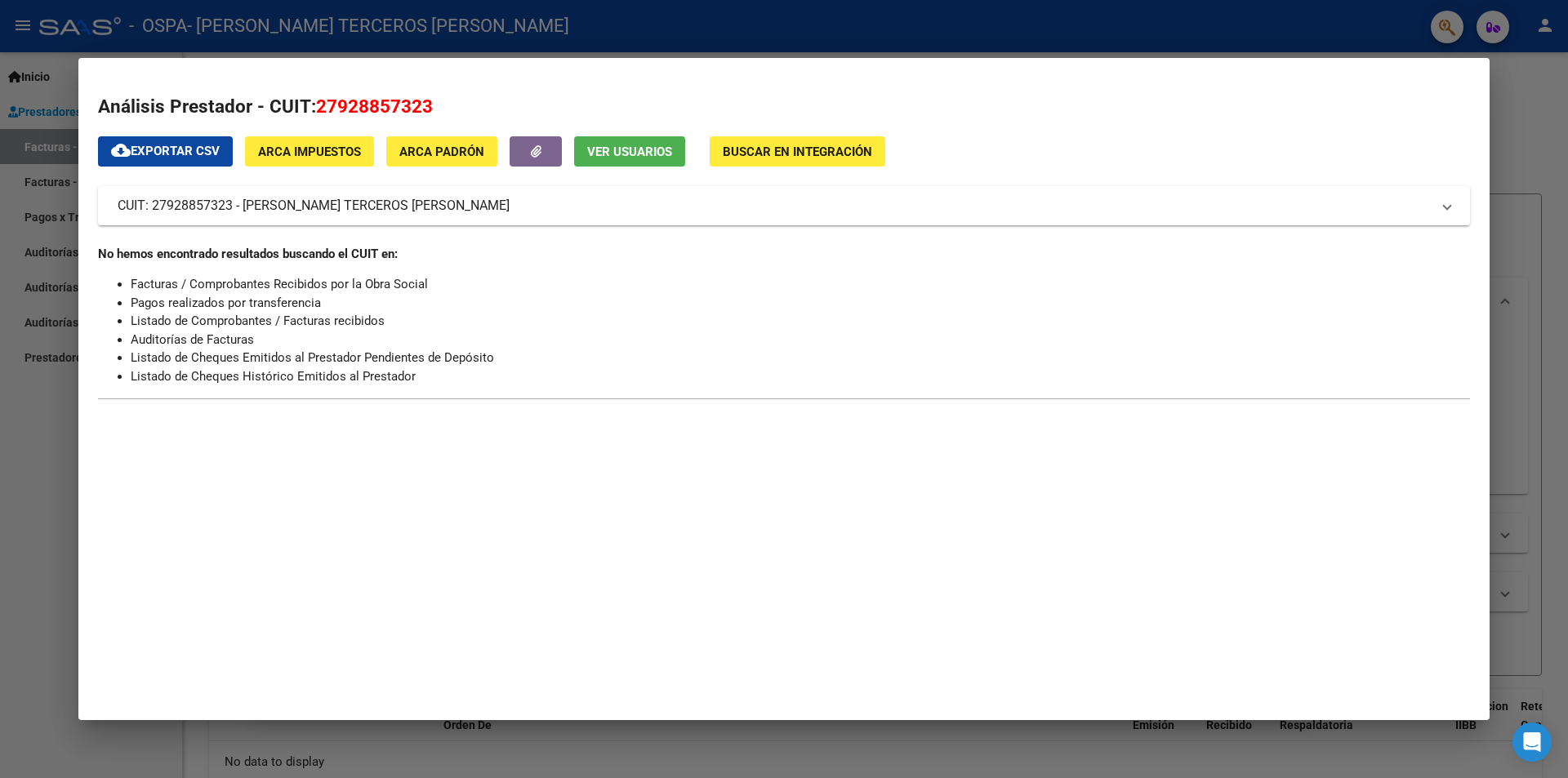
click at [66, 61] on div at bounding box center [784, 389] width 1568 height 778
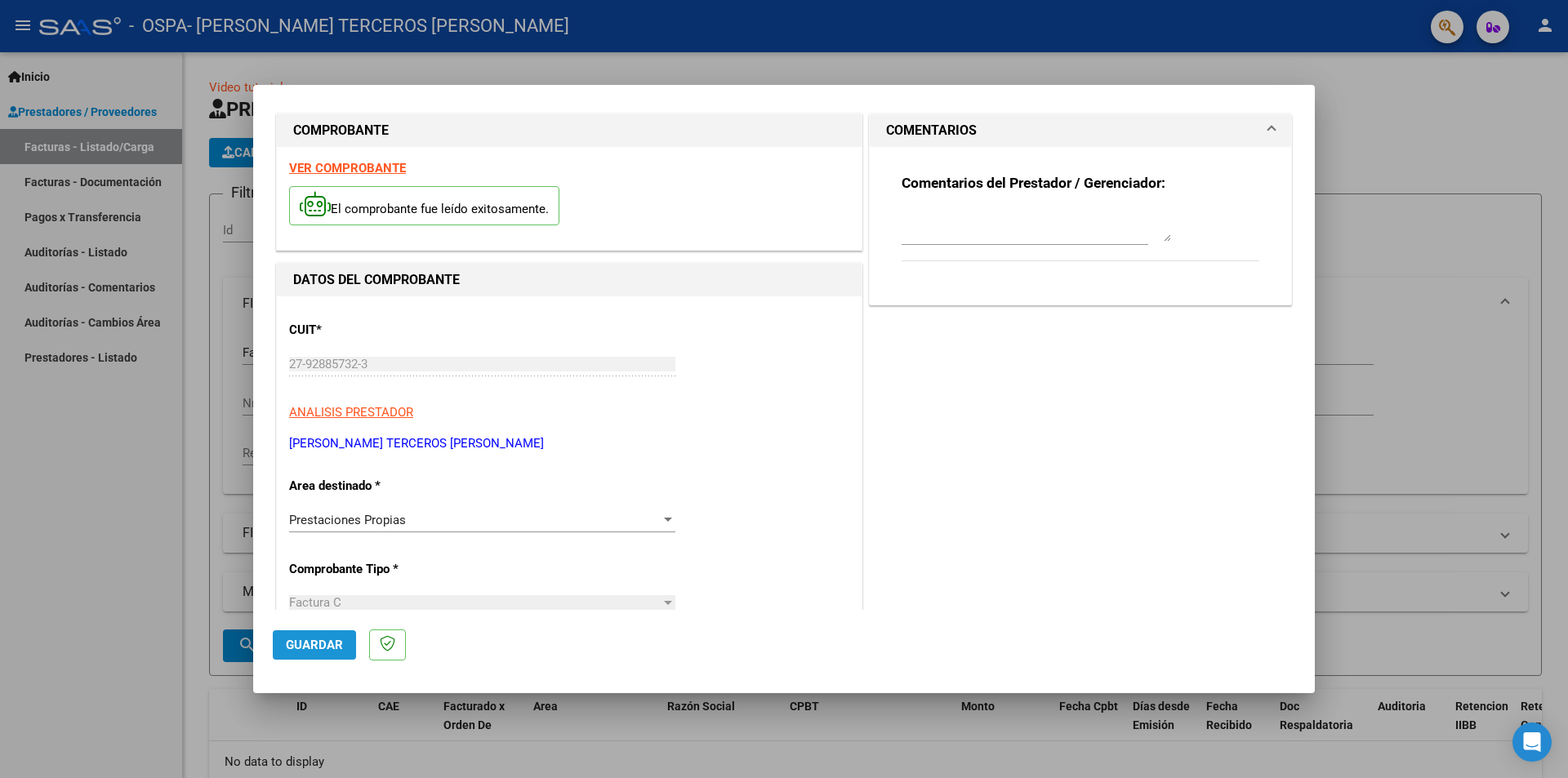
click at [322, 649] on span "Guardar" at bounding box center [314, 645] width 57 height 15
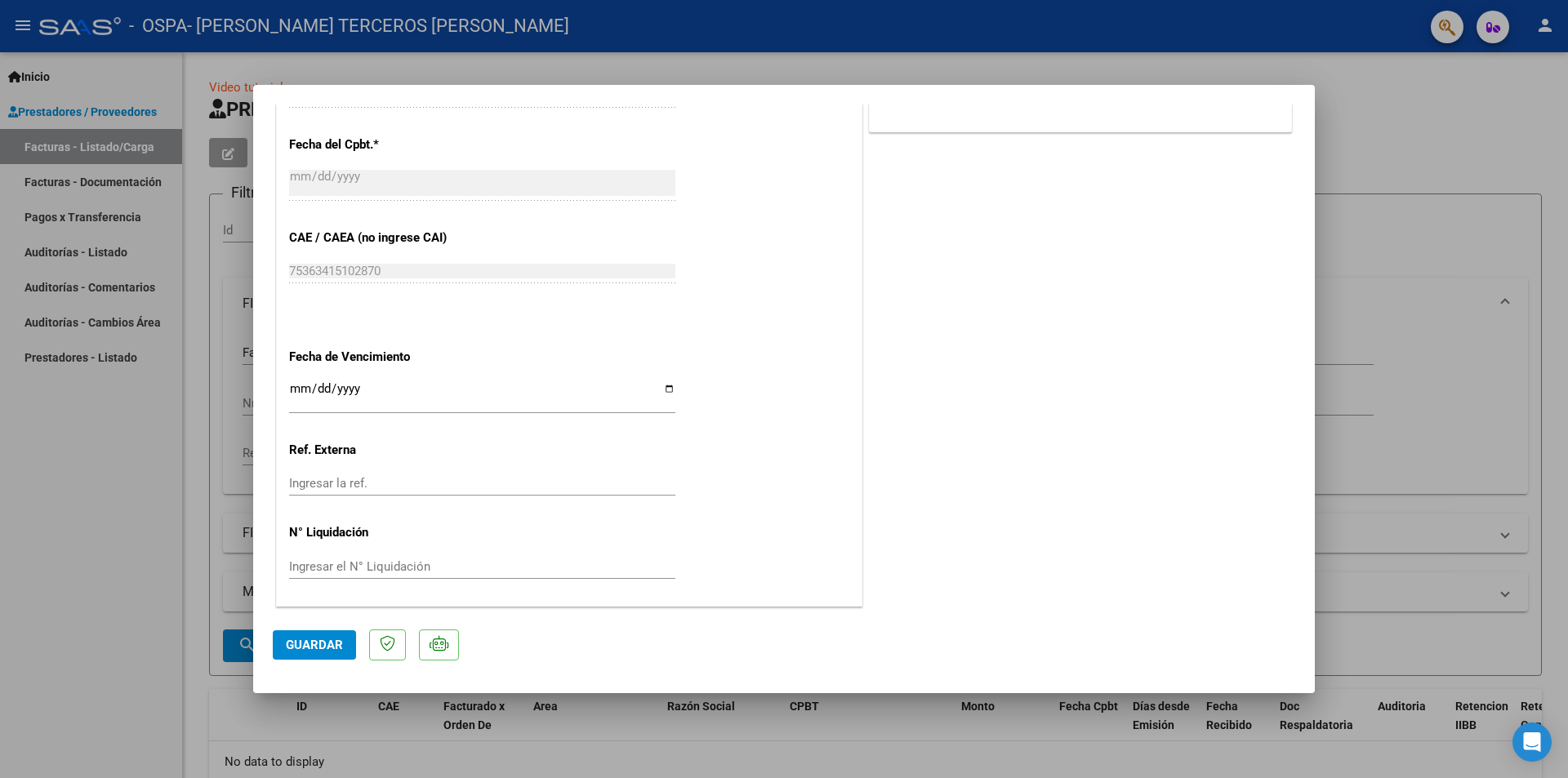
scroll to position [765, 0]
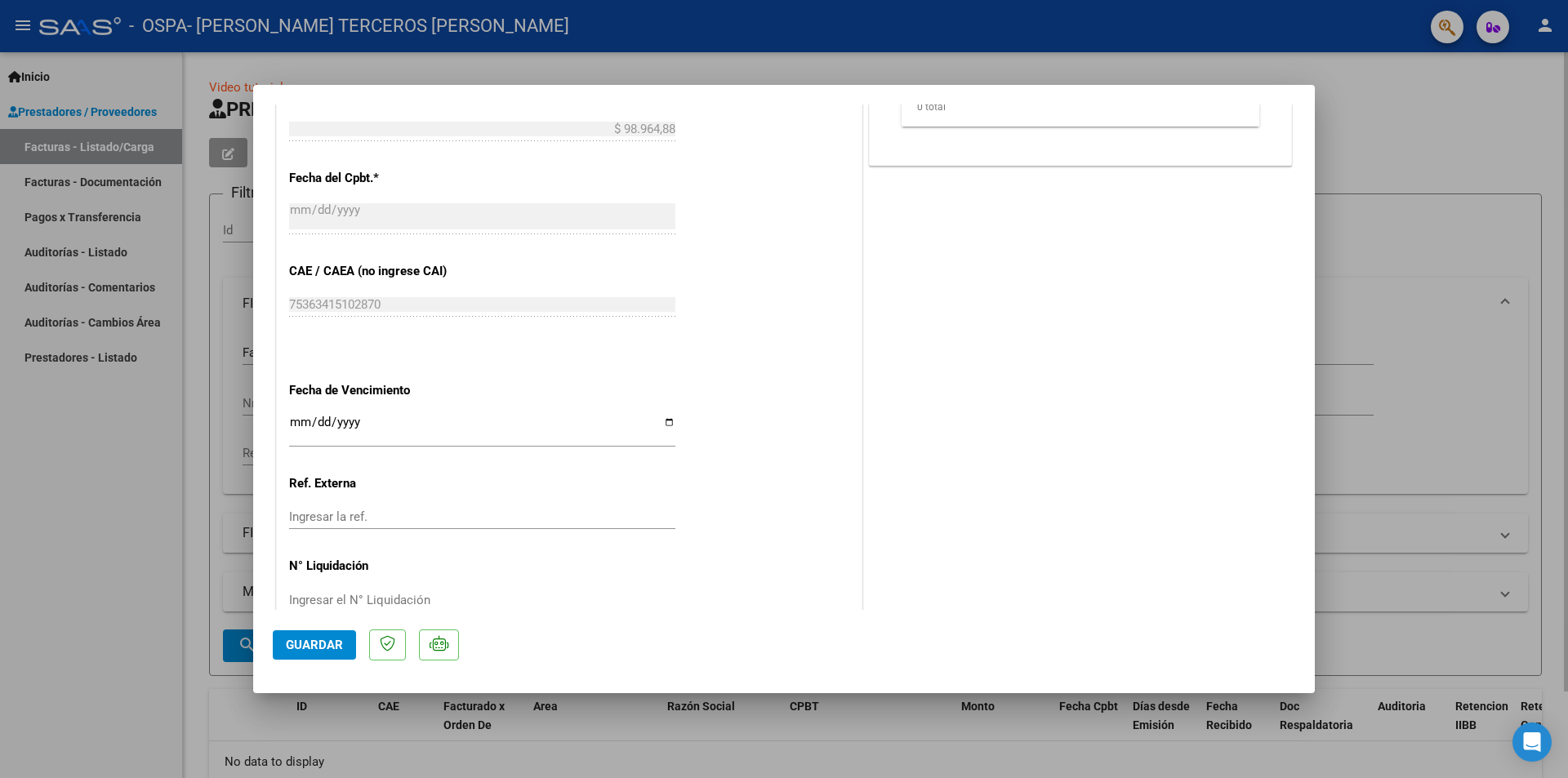
drag, startPoint x: 1344, startPoint y: 519, endPoint x: 1339, endPoint y: 487, distance: 32.4
click at [1347, 492] on div at bounding box center [784, 389] width 1568 height 778
type input "$ 0,00"
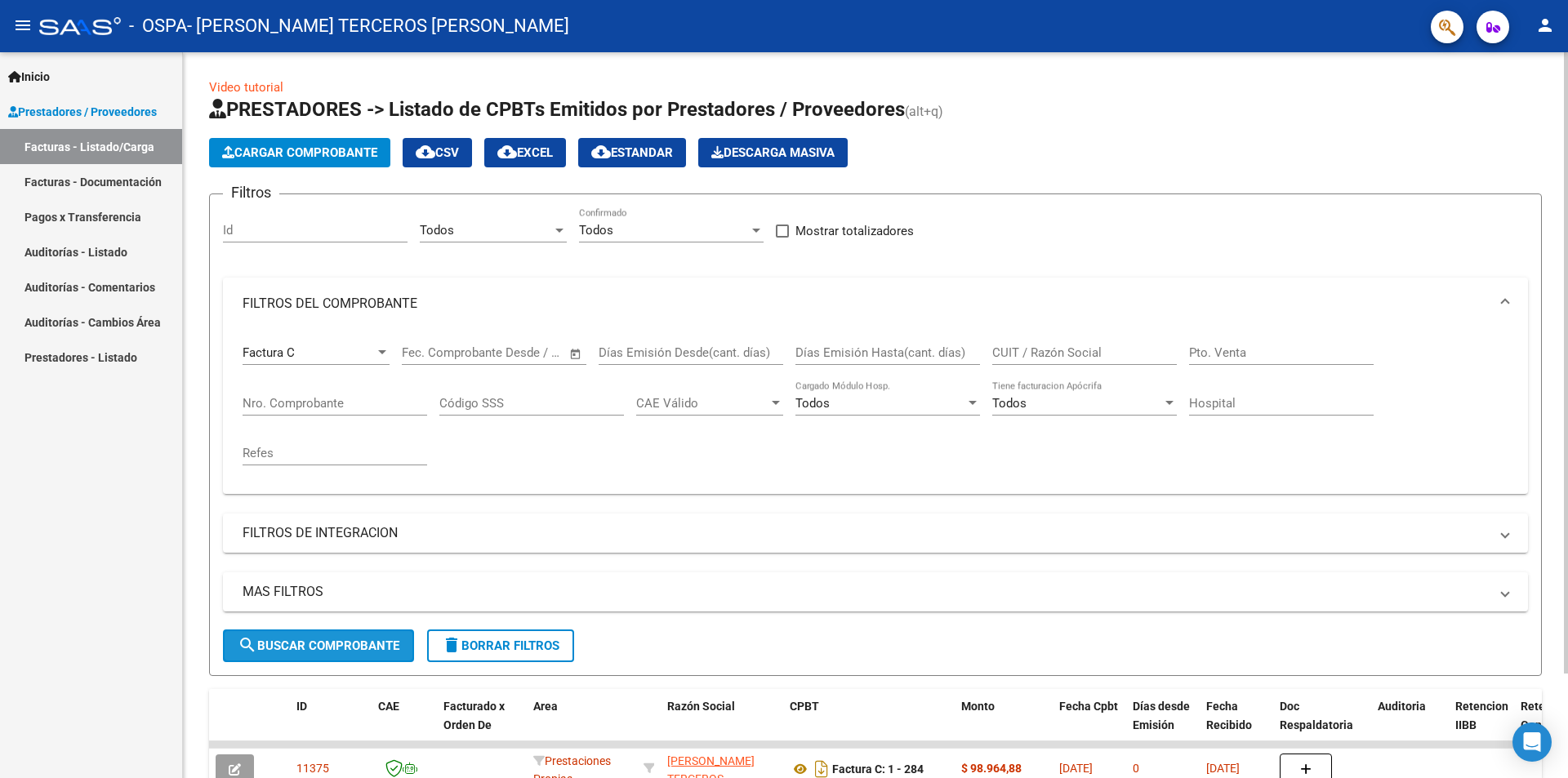
click at [303, 652] on span "search Buscar Comprobante" at bounding box center [319, 646] width 162 height 15
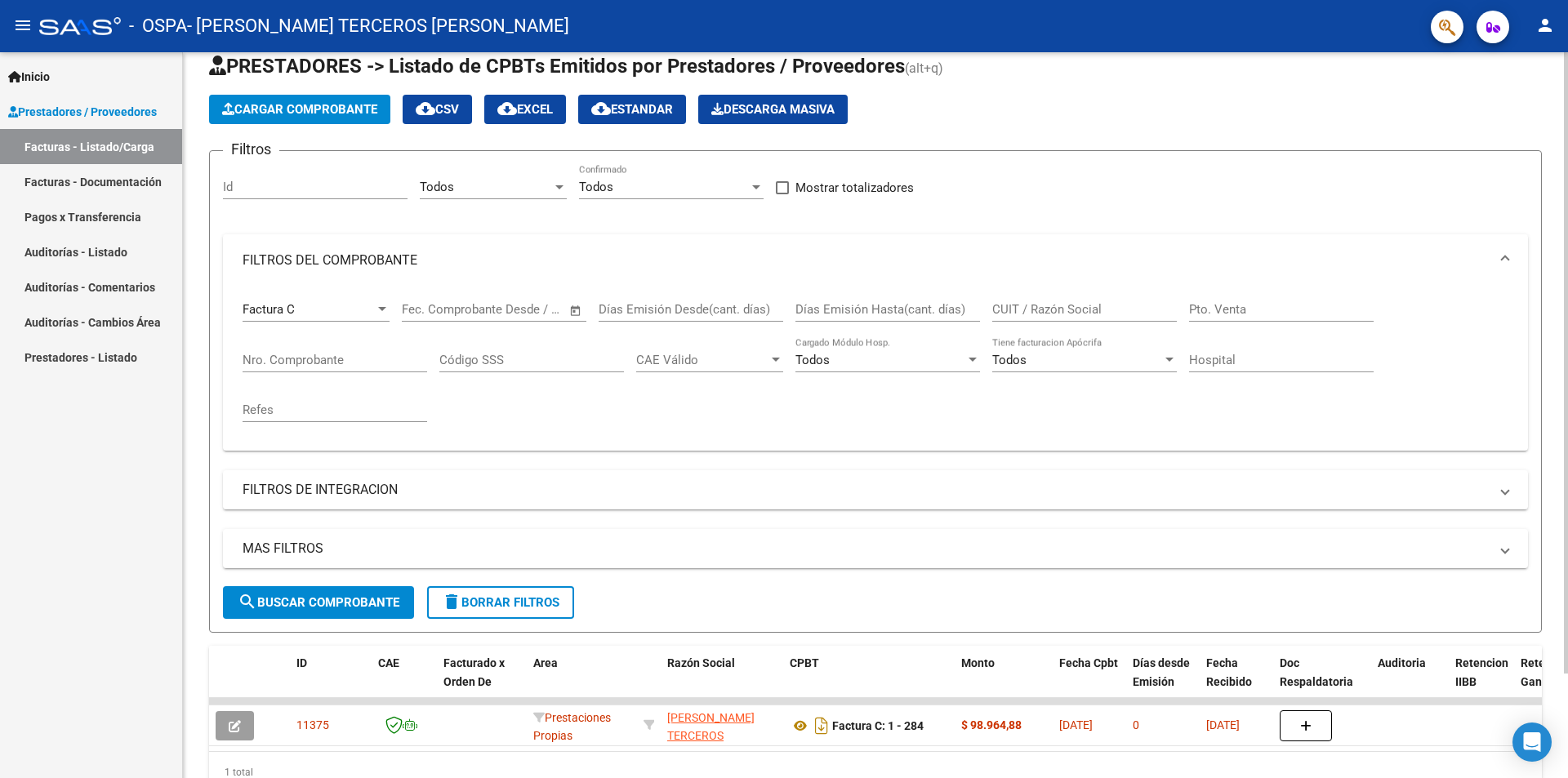
scroll to position [122, 0]
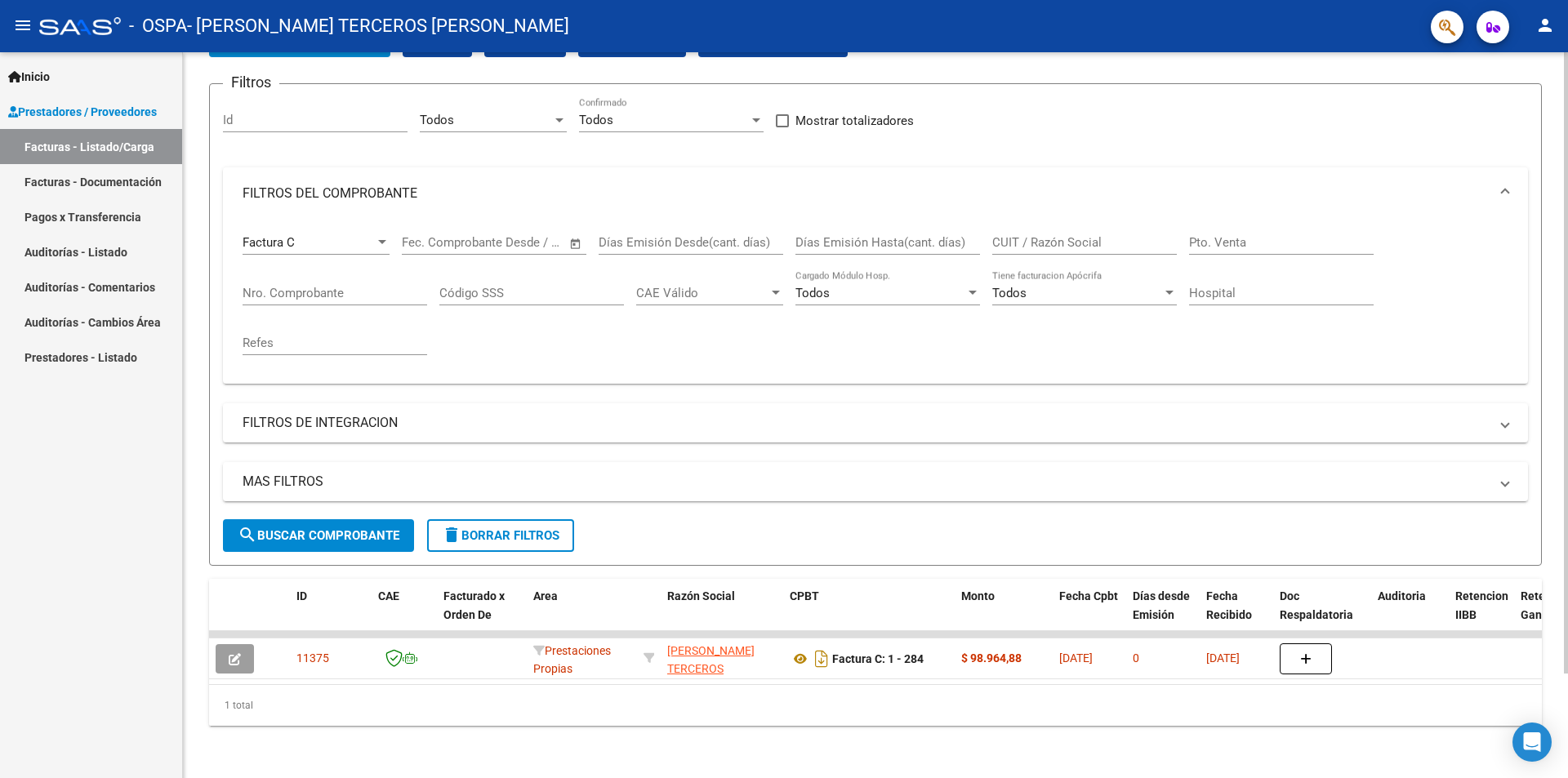
click at [1567, 696] on div at bounding box center [1565, 468] width 4 height 622
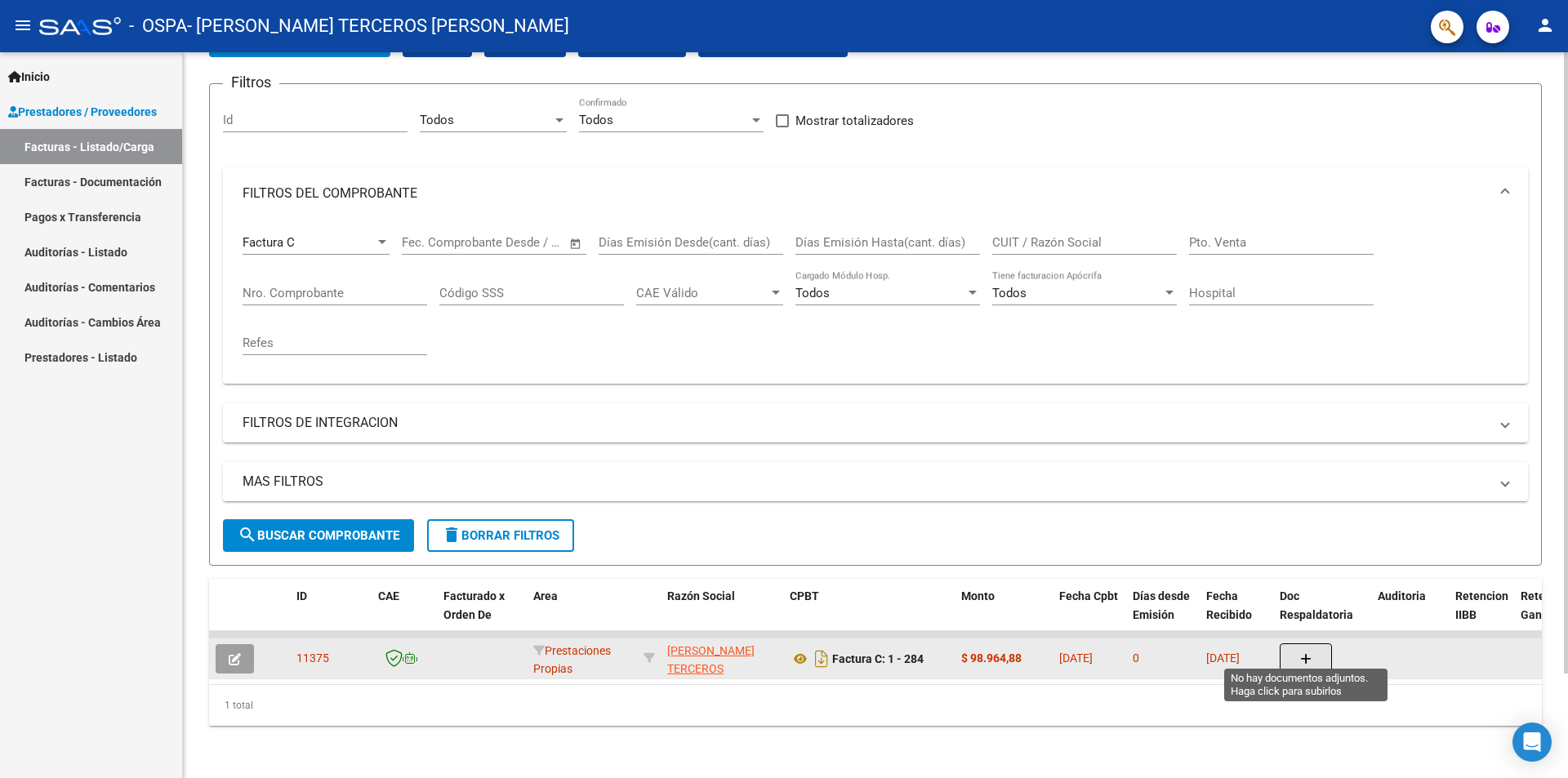
click at [1304, 655] on button "button" at bounding box center [1306, 659] width 53 height 31
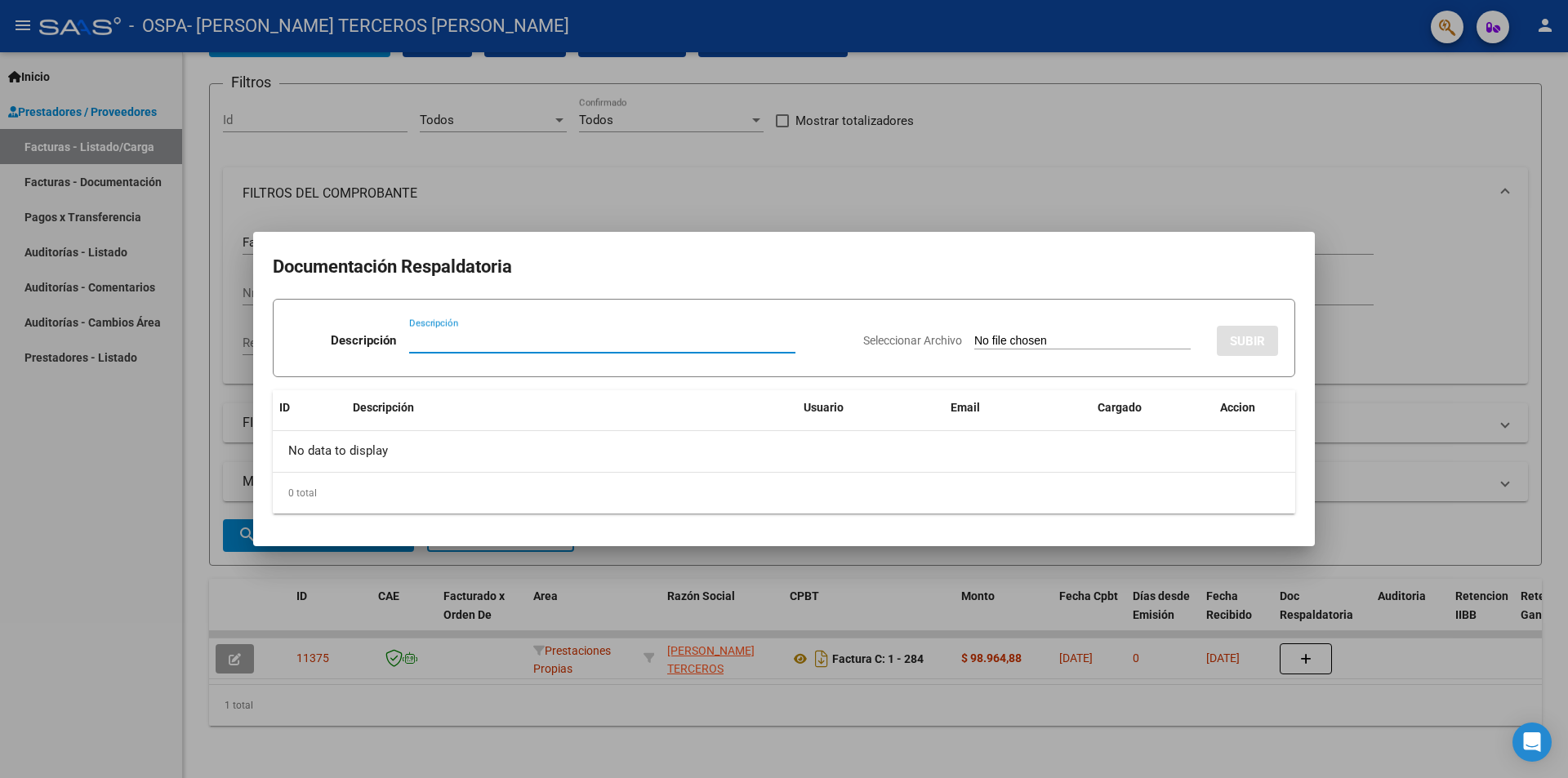
click at [416, 339] on input "Descripción" at bounding box center [602, 341] width 387 height 15
type input "Planilla de asistencia"
click at [1065, 333] on app-file-uploader "Seleccionar Archivo" at bounding box center [1033, 341] width 341 height 15
click at [1054, 343] on input "Seleccionar Archivo" at bounding box center [1083, 341] width 216 height 15
type input "C:\fakepath\1757383108555-d68812c7-fa9b-47d6-aaab-a3c94926c8ef.jpg"
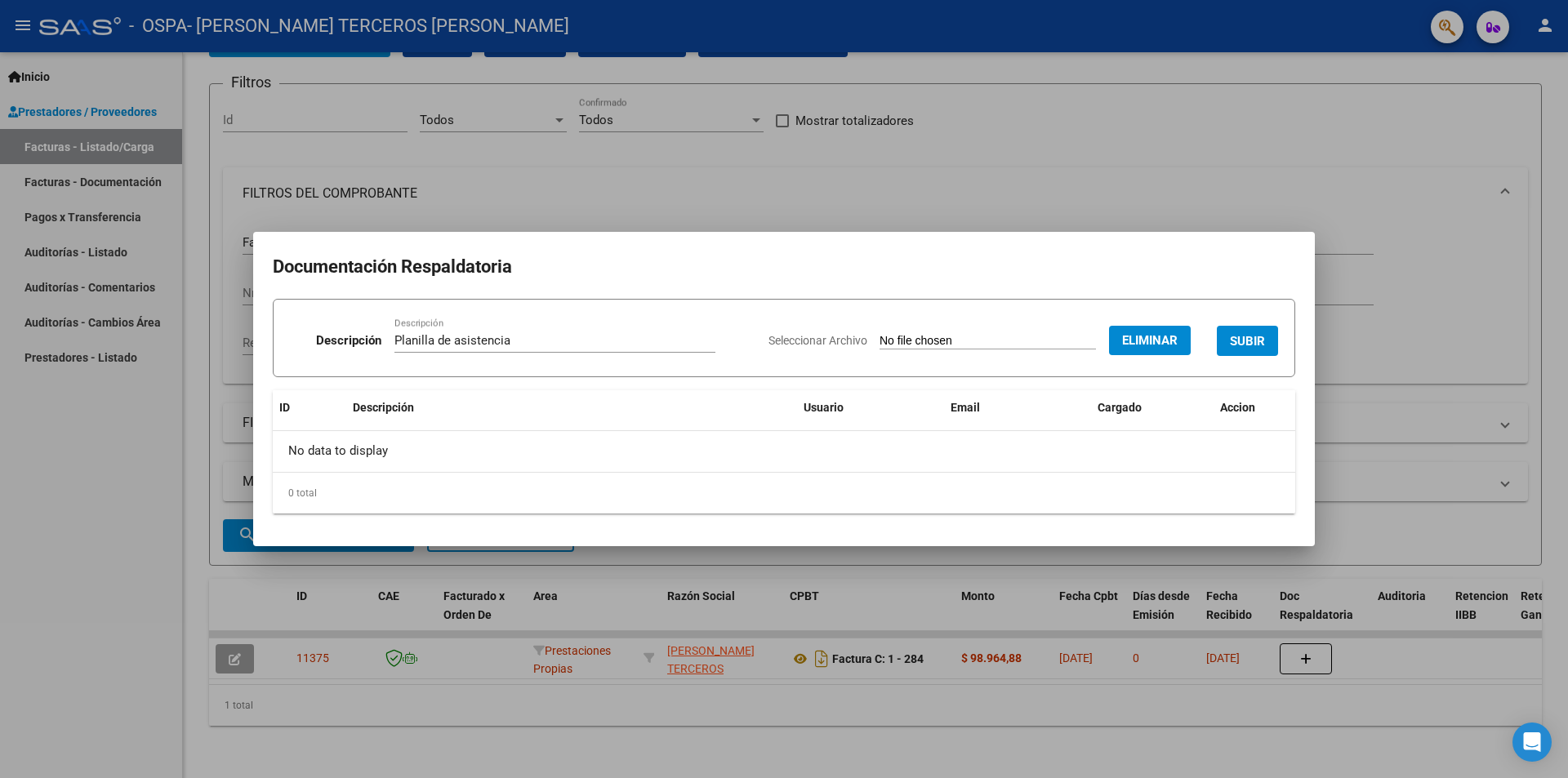
click at [514, 349] on div "Planilla de asistencia Descripción" at bounding box center [554, 341] width 321 height 24
type input "Planilla de asistencia Agosto 2025"
click at [1248, 335] on span "SUBIR" at bounding box center [1246, 341] width 35 height 15
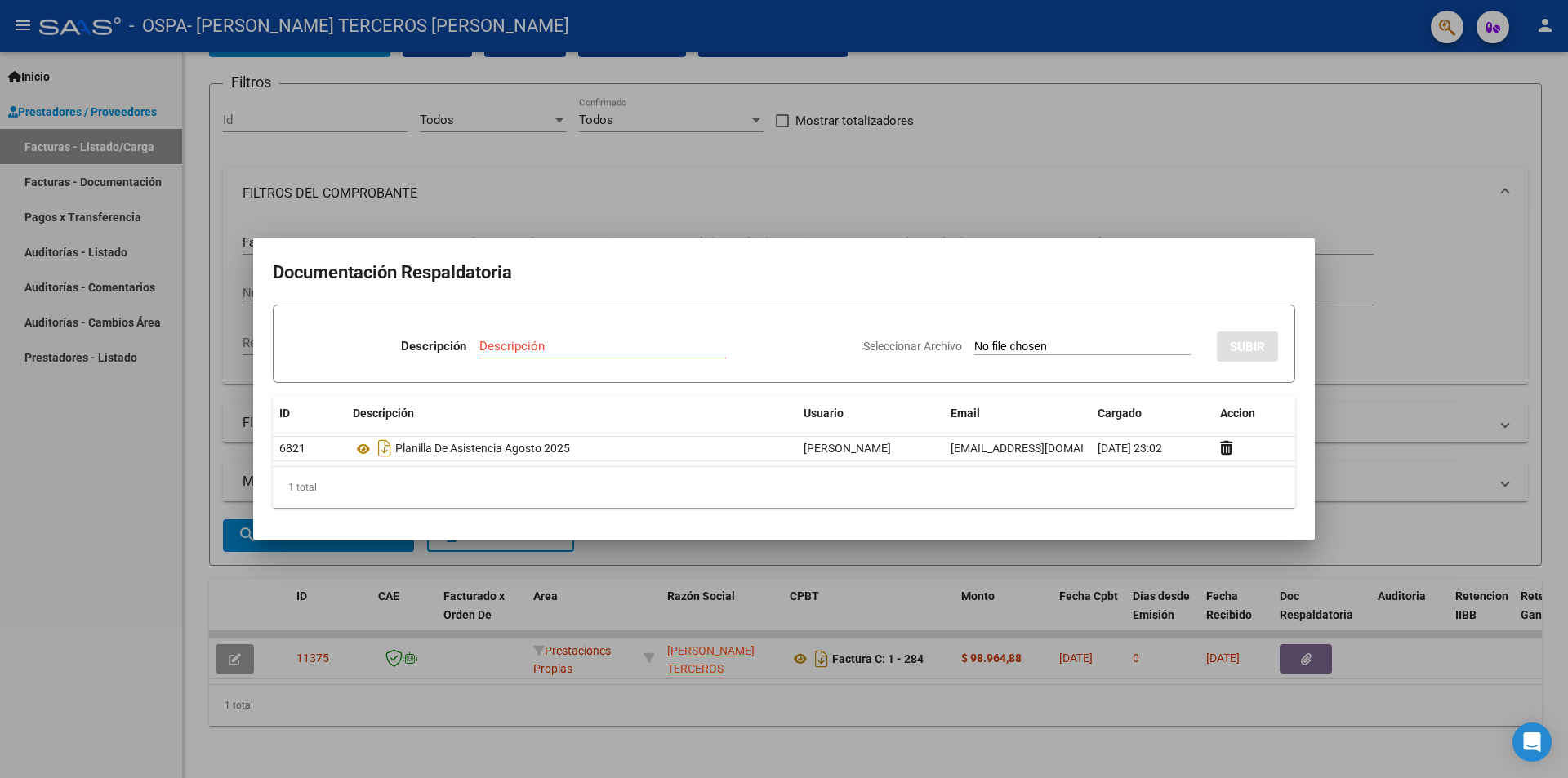
click at [1196, 119] on div at bounding box center [784, 389] width 1568 height 778
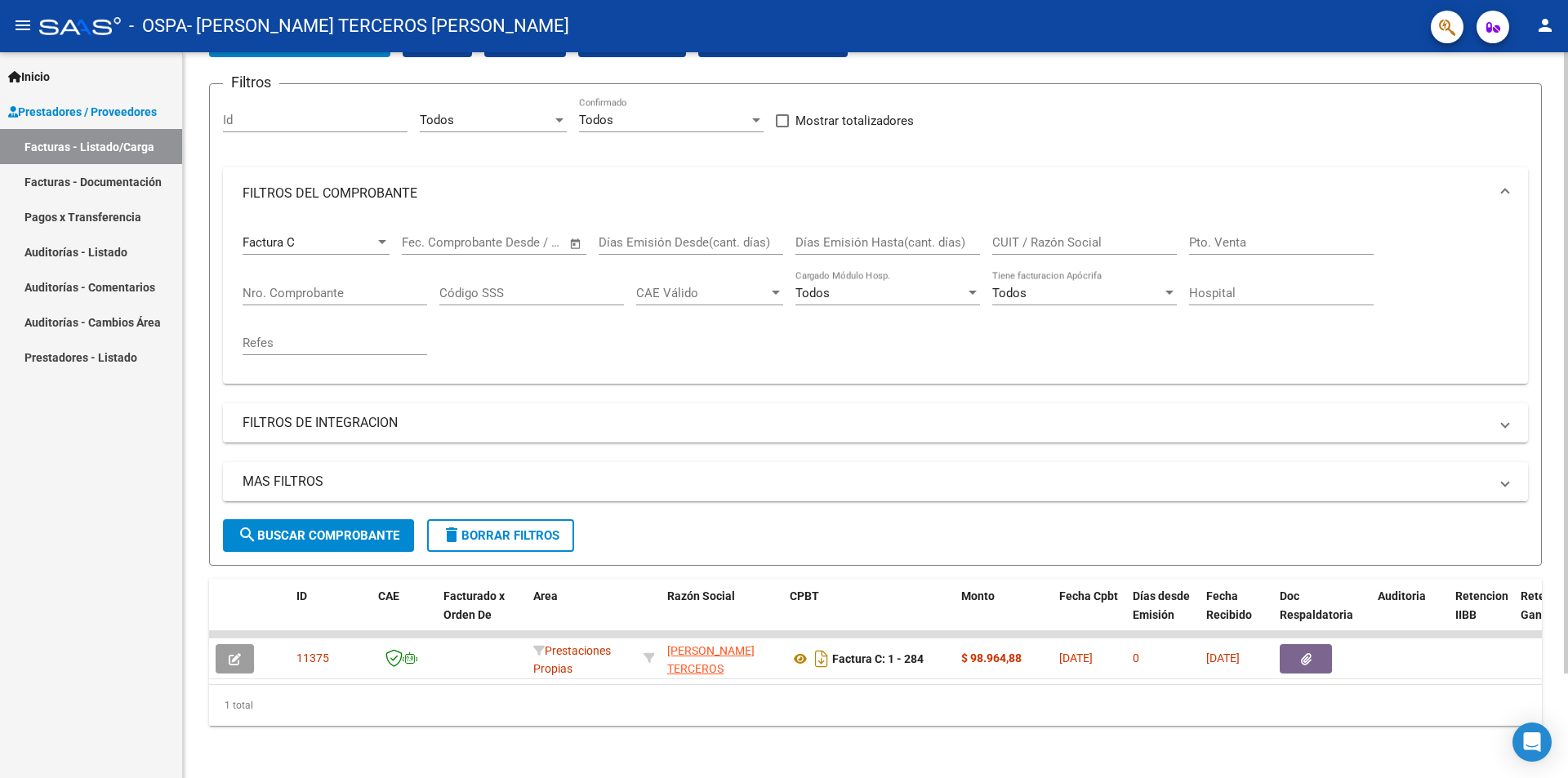
click at [1567, 622] on div at bounding box center [1565, 468] width 4 height 622
click at [1567, 507] on div at bounding box center [1565, 468] width 4 height 622
click at [1548, 28] on mat-icon "person" at bounding box center [1544, 24] width 20 height 20
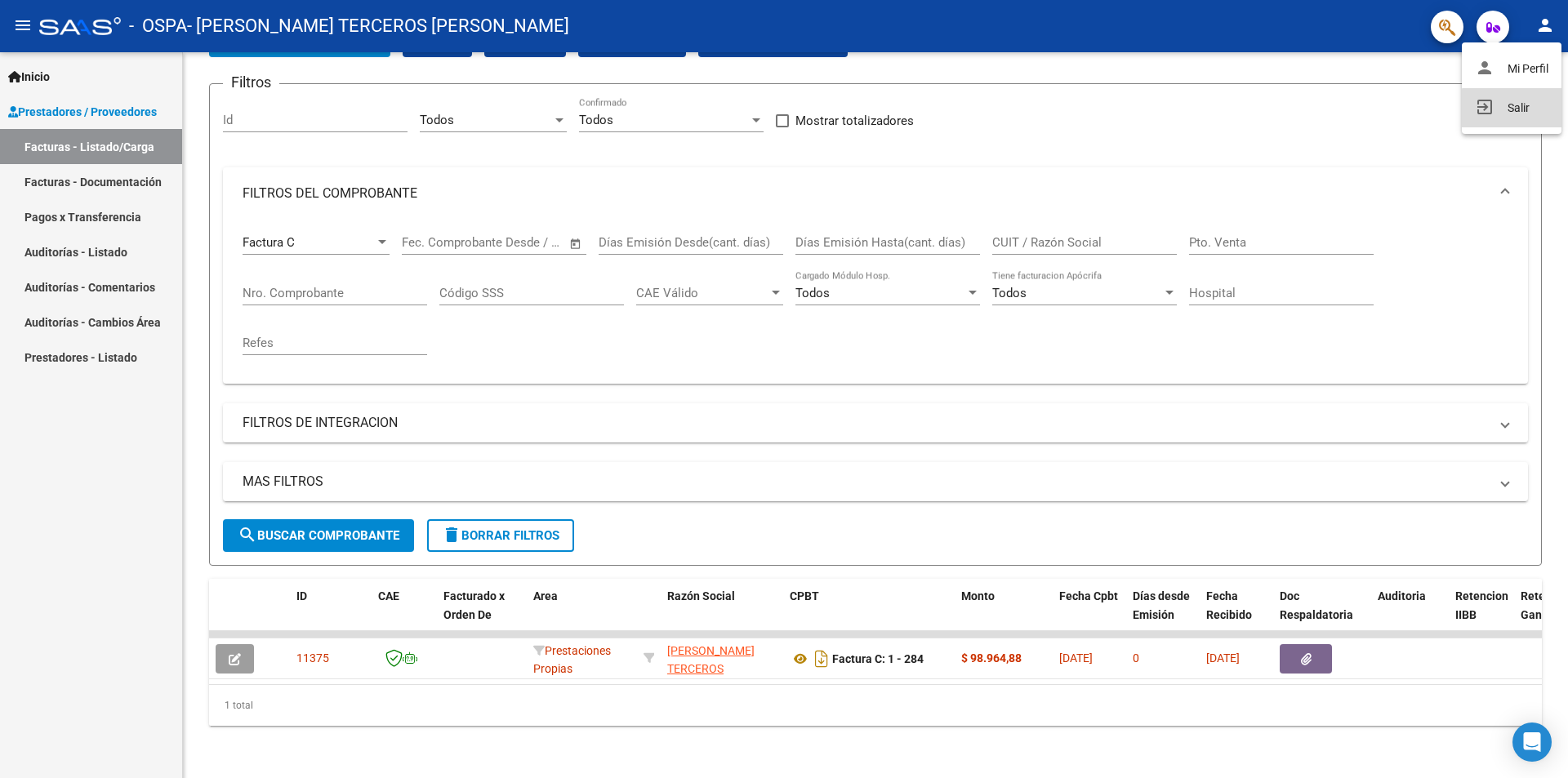
click at [1528, 111] on button "exit_to_app Salir" at bounding box center [1512, 108] width 100 height 40
